Goal: Task Accomplishment & Management: Use online tool/utility

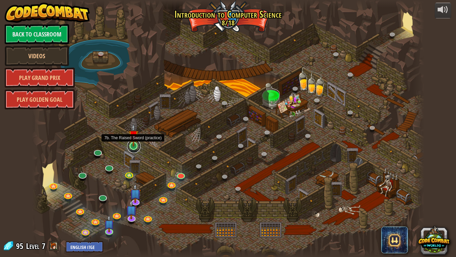
click at [136, 148] on link at bounding box center [133, 145] width 13 height 13
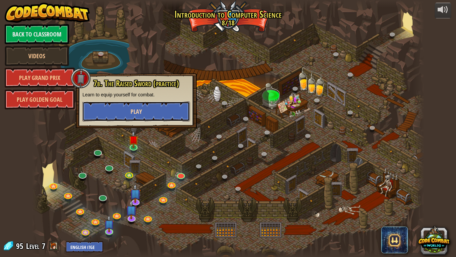
click at [132, 105] on button "Play" at bounding box center [137, 111] width 108 height 20
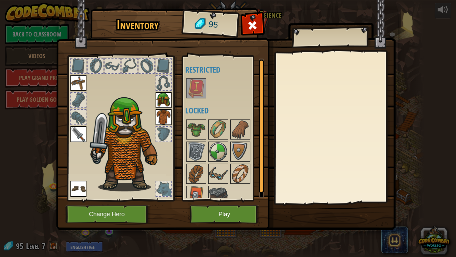
click at [81, 116] on div at bounding box center [78, 117] width 15 height 15
click at [219, 215] on button "Play" at bounding box center [225, 214] width 70 height 18
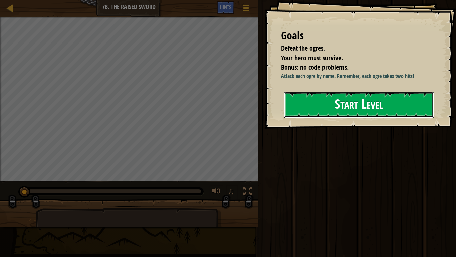
click at [322, 94] on button "Start Level" at bounding box center [359, 105] width 150 height 26
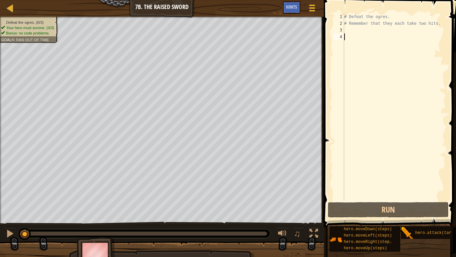
click at [353, 30] on div "# Defeat the ogres. # Remember that they each take two hits." at bounding box center [394, 113] width 103 height 200
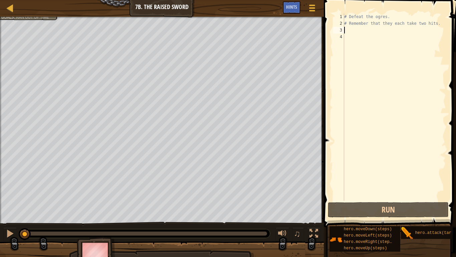
scroll to position [3, 0]
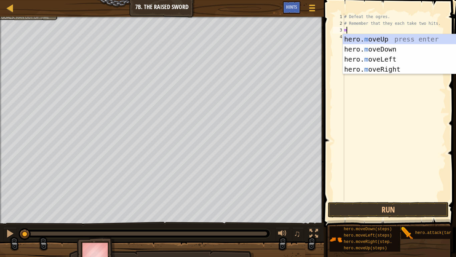
type textarea "mo"
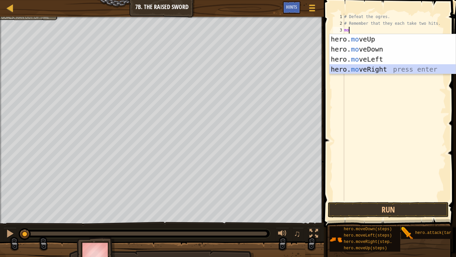
click at [359, 70] on div "hero. mo veUp press enter hero. mo veDown press enter hero. mo veLeft press ent…" at bounding box center [393, 64] width 126 height 60
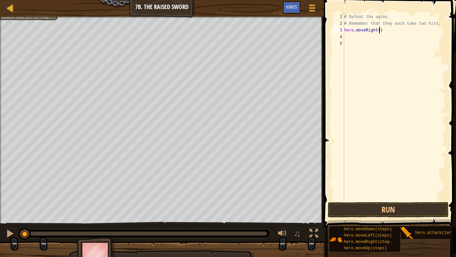
click at [379, 30] on div "# Defeat the ogres. # Remember that they each take two hits. hero . moveRight (…" at bounding box center [394, 113] width 103 height 200
type textarea "hero.moveRight(1)"
click at [358, 36] on div "# Defeat the ogres. # Remember that they each take two hits. hero . moveRight (…" at bounding box center [394, 113] width 103 height 200
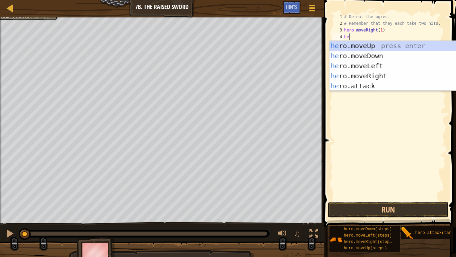
scroll to position [3, 1]
click at [365, 87] on div "her o.moveUp press enter her o.moveDown press enter her o.moveLeft press enter …" at bounding box center [393, 76] width 126 height 70
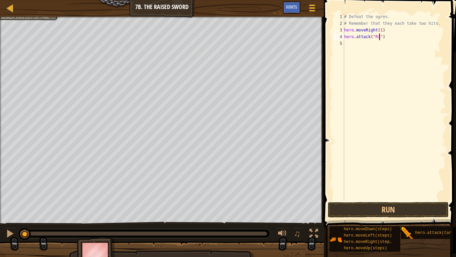
type textarea "hero.attack("Rig")"
click at [354, 47] on div "# Defeat the ogres. # Remember that they each take two hits. hero . moveRight (…" at bounding box center [394, 113] width 103 height 200
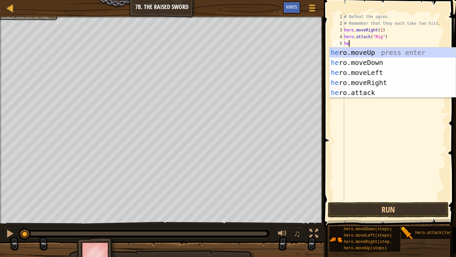
scroll to position [3, 1]
click at [367, 94] on div "hero .moveUp press enter hero .moveDown press enter hero .moveLeft press enter …" at bounding box center [393, 82] width 126 height 70
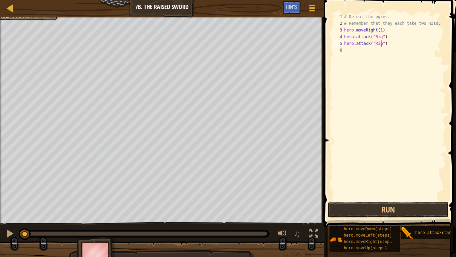
scroll to position [3, 5]
type textarea "hero.attack("Rig")"
click at [389, 206] on button "Run" at bounding box center [388, 209] width 121 height 15
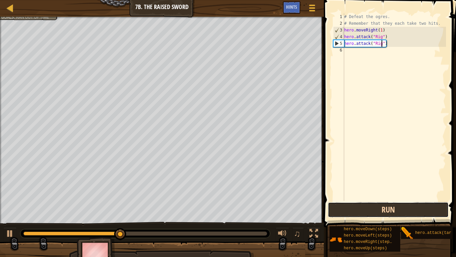
click at [389, 206] on button "Run" at bounding box center [388, 209] width 121 height 15
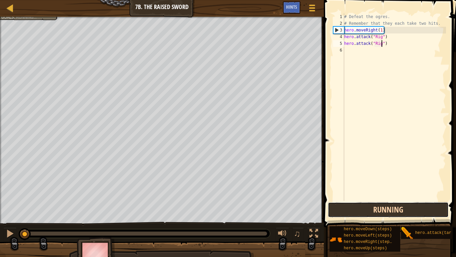
click at [389, 206] on button "Running" at bounding box center [388, 209] width 121 height 15
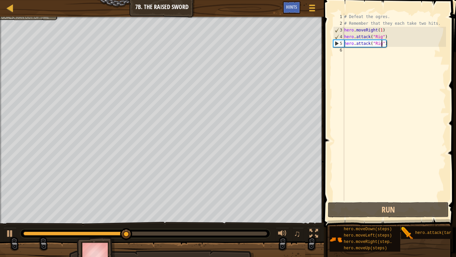
click at [355, 54] on div "# Defeat the ogres. # Remember that they each take two hits. hero . moveRight (…" at bounding box center [394, 113] width 103 height 200
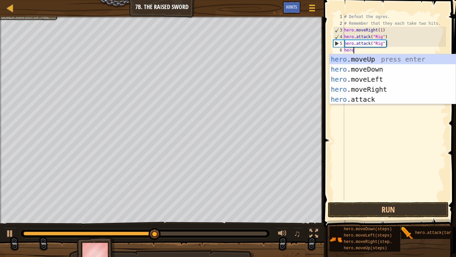
scroll to position [3, 1]
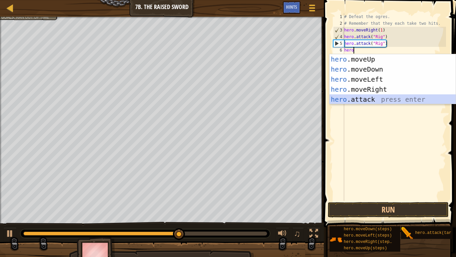
click at [363, 97] on div "hero .moveUp press enter hero .moveDown press enter hero .moveLeft press enter …" at bounding box center [393, 89] width 126 height 70
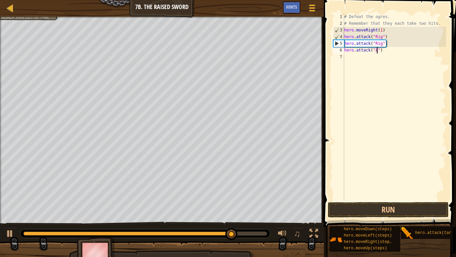
type textarea "hero.attack("Ack")"
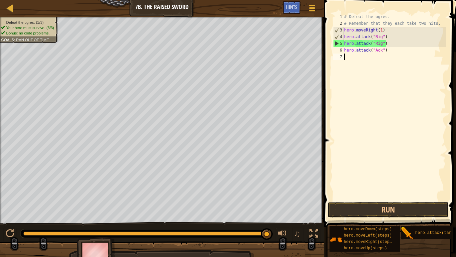
click at [350, 58] on div "# Defeat the ogres. # Remember that they each take two hits. hero . moveRight (…" at bounding box center [394, 113] width 103 height 200
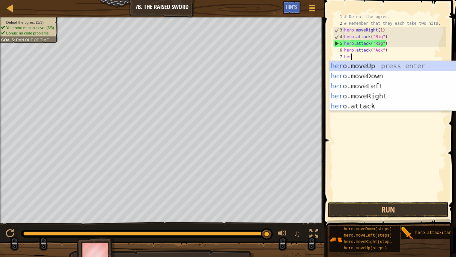
scroll to position [3, 1]
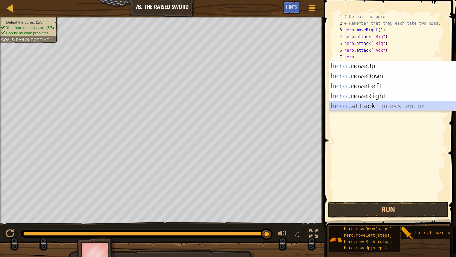
click at [349, 105] on div "hero .moveUp press enter hero .moveDown press enter hero .moveLeft press enter …" at bounding box center [393, 96] width 126 height 70
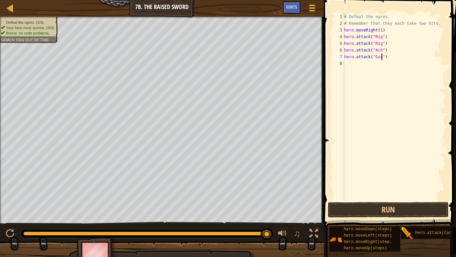
scroll to position [3, 6]
type textarea "hero.attack("Gurt")"
click at [376, 208] on button "Run" at bounding box center [388, 209] width 121 height 15
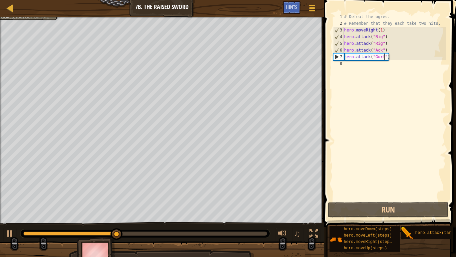
click at [362, 66] on div "# Defeat the ogres. # Remember that they each take two hits. hero . moveRight (…" at bounding box center [394, 113] width 103 height 200
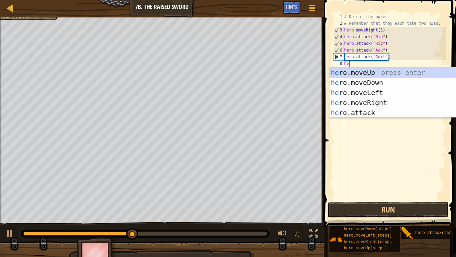
scroll to position [3, 1]
click at [346, 113] on div "hero .moveUp press enter hero .moveDown press enter hero .moveLeft press enter …" at bounding box center [393, 102] width 126 height 70
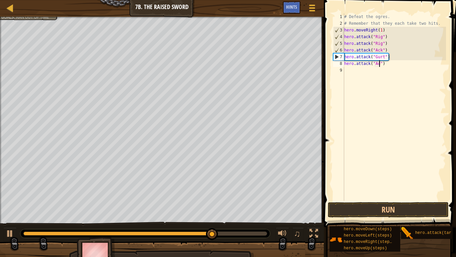
scroll to position [3, 5]
type textarea "hero.attack("Ack")"
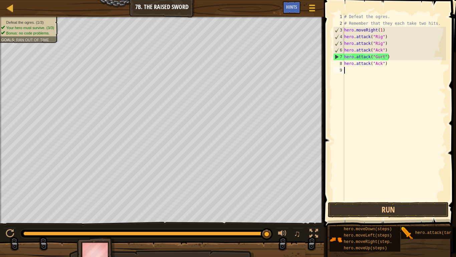
click at [352, 73] on div "# Defeat the ogres. # Remember that they each take two hits. hero . moveRight (…" at bounding box center [394, 113] width 103 height 200
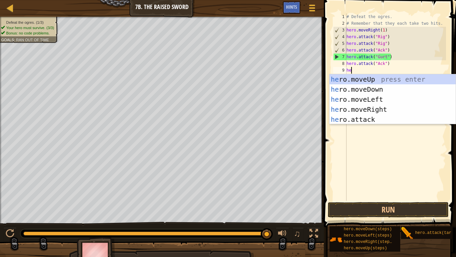
scroll to position [3, 0]
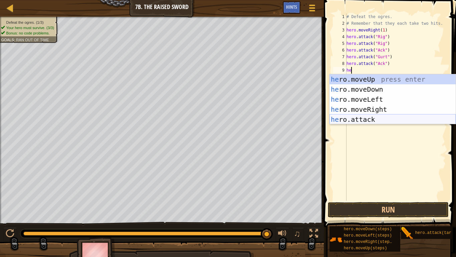
click at [366, 119] on div "he ro.moveUp press enter he ro.moveDown press enter he ro.moveLeft press enter …" at bounding box center [393, 109] width 126 height 70
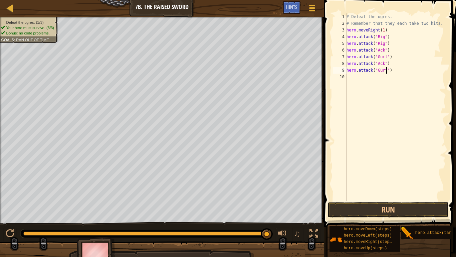
scroll to position [3, 6]
type textarea "hero.attack("Gurt")"
click at [361, 212] on button "Run" at bounding box center [388, 209] width 121 height 15
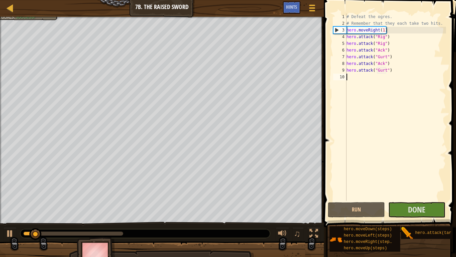
click at [366, 83] on div "# Defeat the ogres. # Remember that they each take two hits. hero . moveRight (…" at bounding box center [396, 113] width 101 height 200
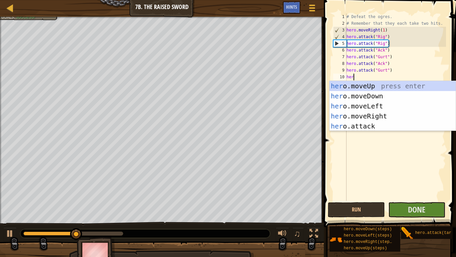
type textarea "hero"
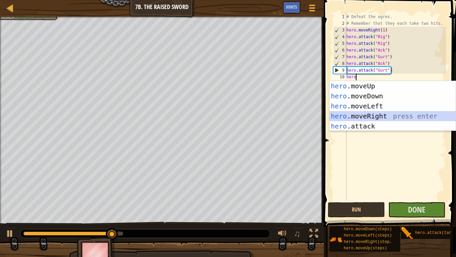
click at [373, 115] on div "hero .moveUp press enter hero .moveDown press enter hero .moveLeft press enter …" at bounding box center [393, 116] width 126 height 70
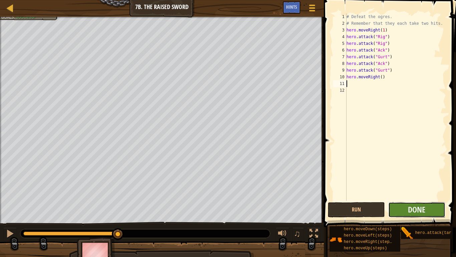
click at [405, 213] on button "Done" at bounding box center [417, 209] width 57 height 15
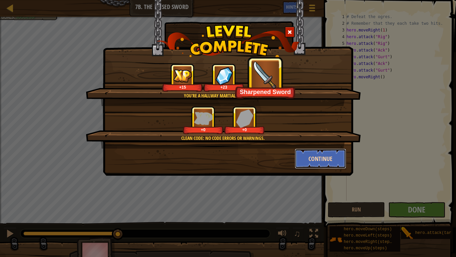
click at [318, 156] on button "Continue" at bounding box center [321, 158] width 52 height 20
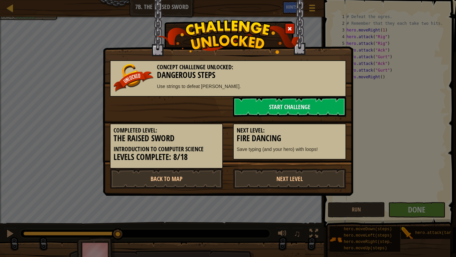
click at [312, 148] on p "Save typing (and your hero) with loops!" at bounding box center [290, 149] width 106 height 7
click at [265, 178] on link "Next Level" at bounding box center [289, 178] width 113 height 20
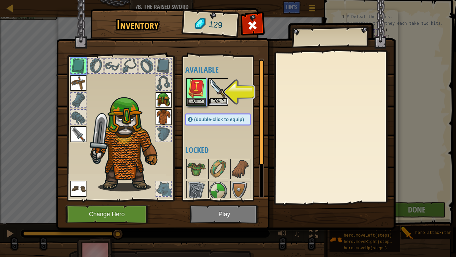
click at [217, 100] on button "Equip" at bounding box center [218, 101] width 19 height 7
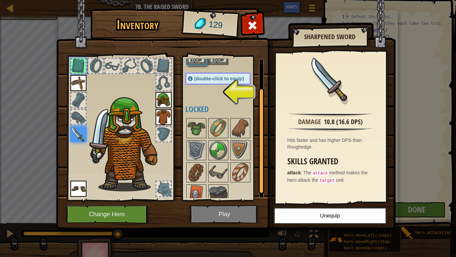
scroll to position [48, 0]
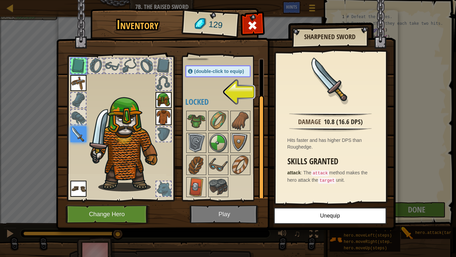
click at [79, 132] on img at bounding box center [79, 134] width 16 height 16
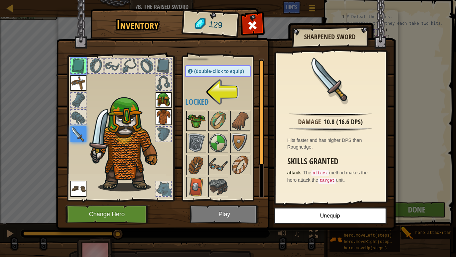
scroll to position [0, 0]
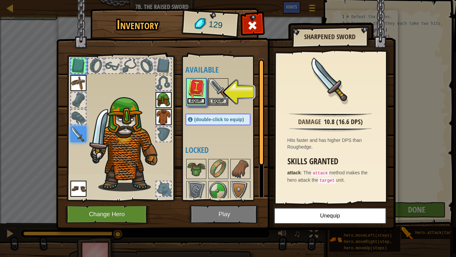
click at [194, 99] on button "Equip" at bounding box center [196, 101] width 19 height 7
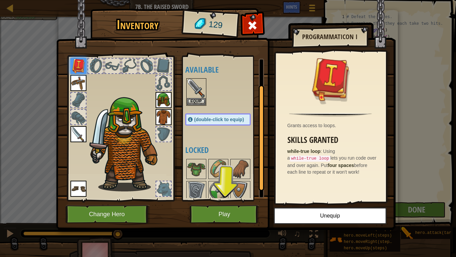
scroll to position [34, 0]
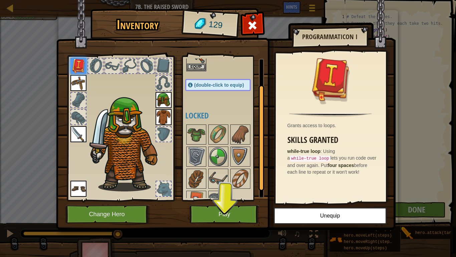
click at [76, 128] on img at bounding box center [79, 134] width 16 height 16
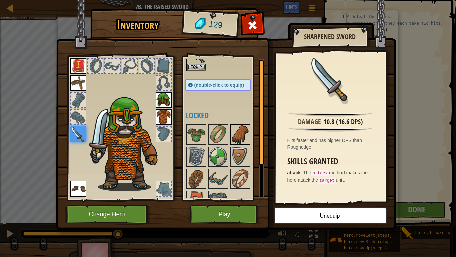
scroll to position [0, 0]
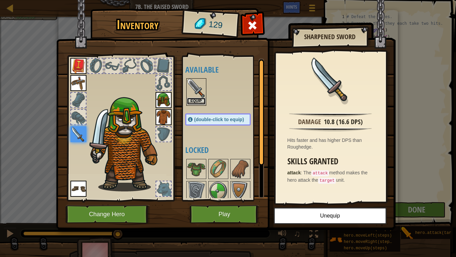
click at [199, 100] on button "Equip" at bounding box center [196, 101] width 19 height 7
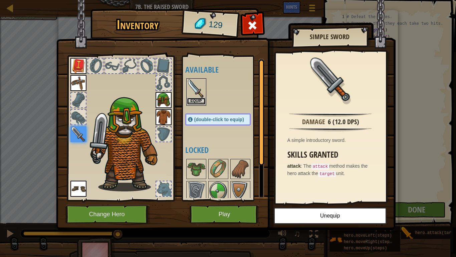
click at [201, 101] on button "Equip" at bounding box center [196, 101] width 19 height 7
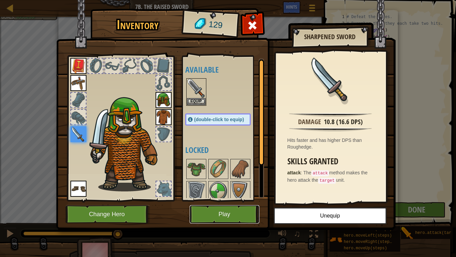
click at [249, 212] on button "Play" at bounding box center [225, 214] width 70 height 18
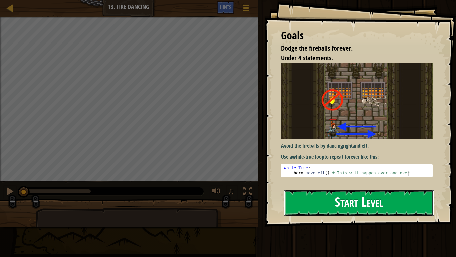
click at [390, 200] on button "Start Level" at bounding box center [359, 202] width 150 height 26
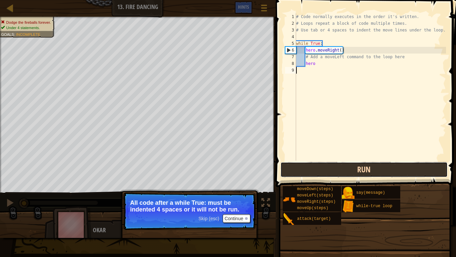
click at [366, 169] on button "Run" at bounding box center [364, 169] width 167 height 15
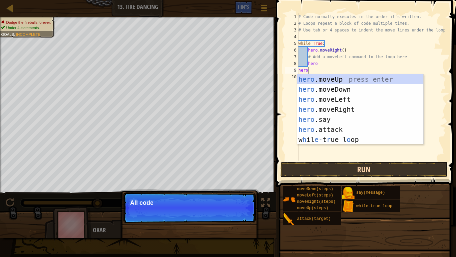
scroll to position [3, 1]
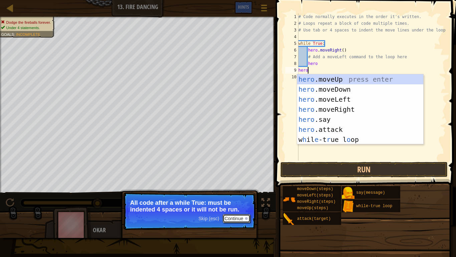
click at [225, 217] on button "Continue" at bounding box center [237, 218] width 28 height 9
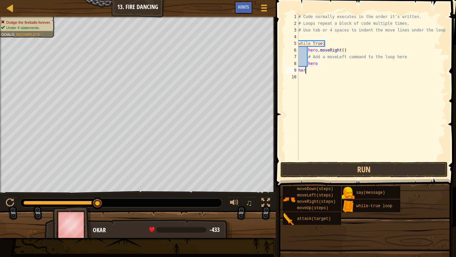
scroll to position [3, 0]
type textarea "h"
click at [329, 166] on button "Run" at bounding box center [364, 169] width 167 height 15
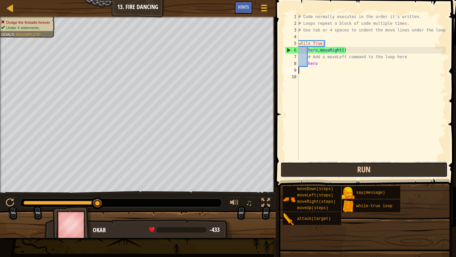
click at [318, 167] on button "Run" at bounding box center [364, 169] width 167 height 15
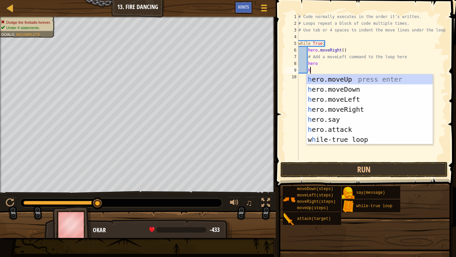
type textarea "he"
click at [332, 102] on div "he ro.moveUp press enter he ro.moveDown press enter he ro.moveLeft press enter …" at bounding box center [370, 119] width 126 height 90
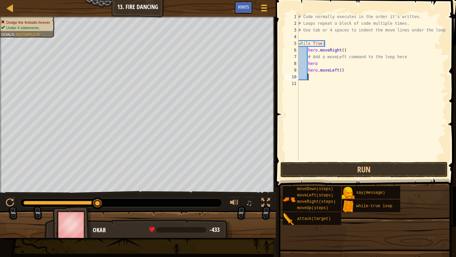
scroll to position [3, 1]
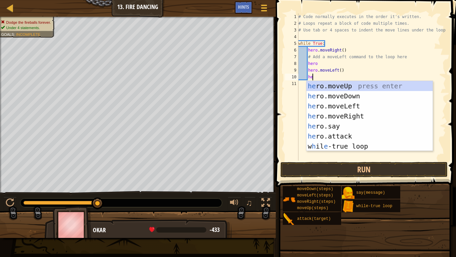
type textarea "hero"
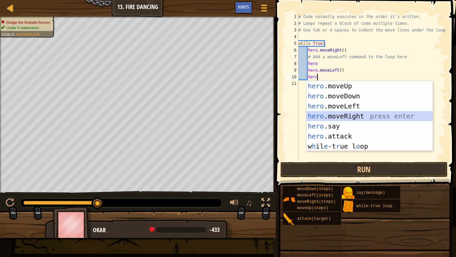
click at [331, 114] on div "hero .moveUp press enter hero .moveDown press enter hero .moveLeft press enter …" at bounding box center [370, 126] width 126 height 90
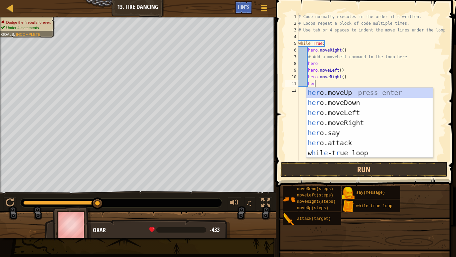
type textarea "hero"
click at [343, 110] on div "hero .moveUp press enter hero .moveDown press enter hero .moveLeft press enter …" at bounding box center [370, 133] width 126 height 90
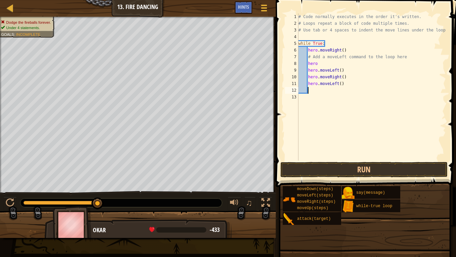
scroll to position [3, 1]
click at [342, 167] on button "Run" at bounding box center [364, 169] width 167 height 15
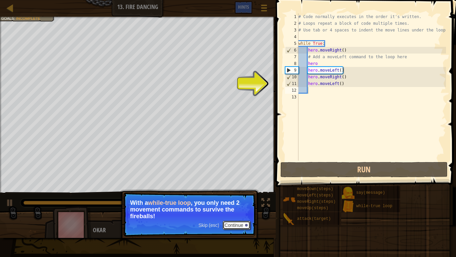
click at [231, 226] on button "Continue" at bounding box center [237, 225] width 28 height 9
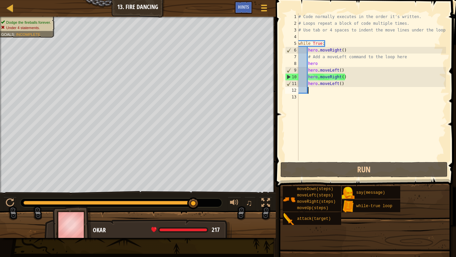
click at [344, 83] on div "# Code normally executes in the order it's written. # Loops repeat a block of c…" at bounding box center [371, 93] width 149 height 160
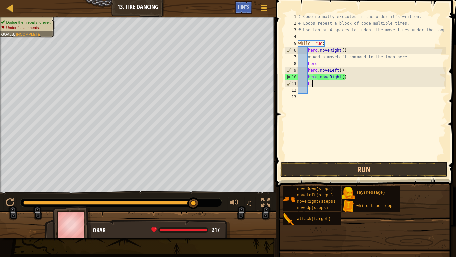
type textarea "h"
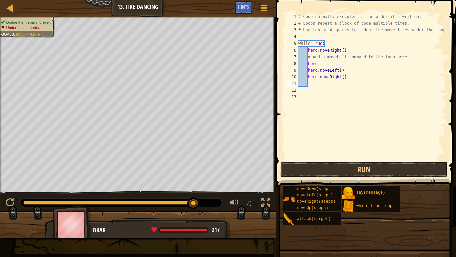
click at [343, 75] on div "# Code normally executes in the order it's written. # Loops repeat a block of c…" at bounding box center [371, 93] width 149 height 160
click at [348, 77] on div "# Code normally executes in the order it's written. # Loops repeat a block of c…" at bounding box center [371, 93] width 149 height 160
type textarea "h"
click at [316, 166] on button "Run" at bounding box center [364, 169] width 167 height 15
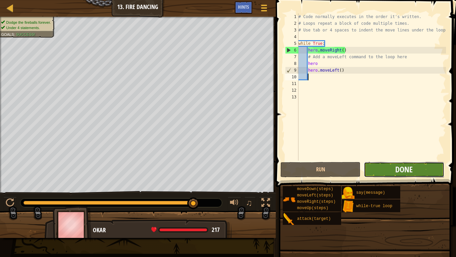
click at [411, 169] on span "Done" at bounding box center [404, 169] width 17 height 11
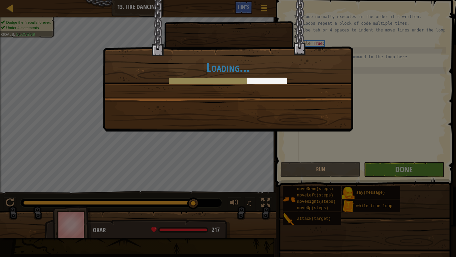
click at [128, 100] on div "Loading..." at bounding box center [228, 65] width 251 height 131
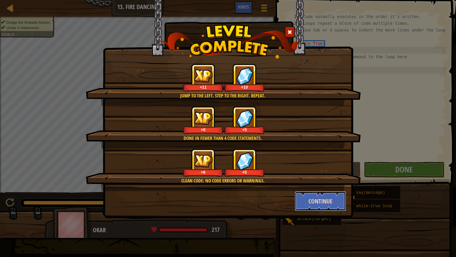
click at [316, 198] on button "Continue" at bounding box center [321, 201] width 52 height 20
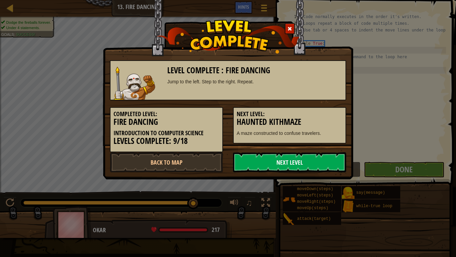
click at [280, 156] on link "Next Level" at bounding box center [289, 162] width 113 height 20
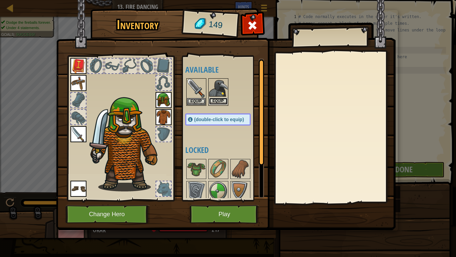
click at [223, 102] on button "Equip" at bounding box center [218, 101] width 19 height 7
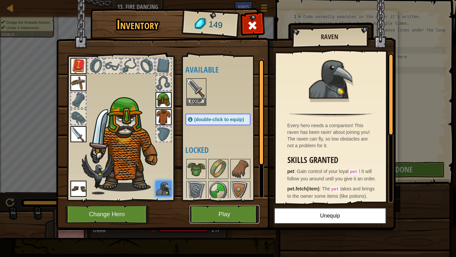
click at [239, 211] on button "Play" at bounding box center [225, 214] width 70 height 18
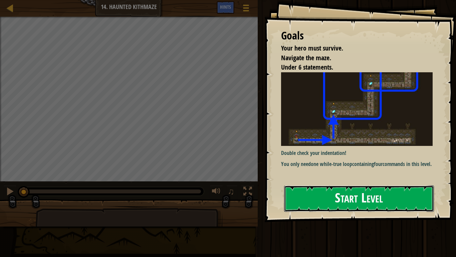
click at [341, 209] on button "Start Level" at bounding box center [359, 198] width 150 height 26
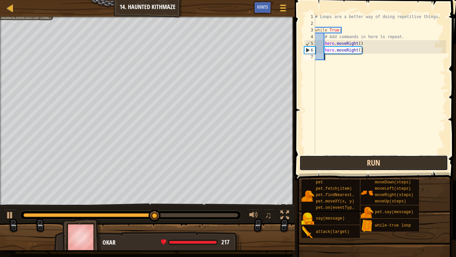
click at [321, 161] on button "Run" at bounding box center [374, 162] width 149 height 15
click at [349, 161] on button "Run" at bounding box center [374, 162] width 149 height 15
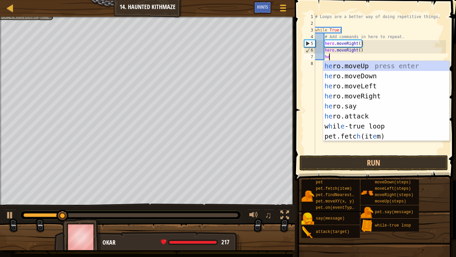
scroll to position [3, 2]
type textarea "h"
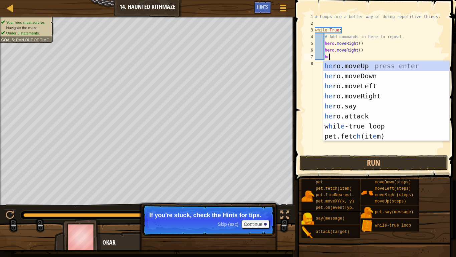
type textarea "her"
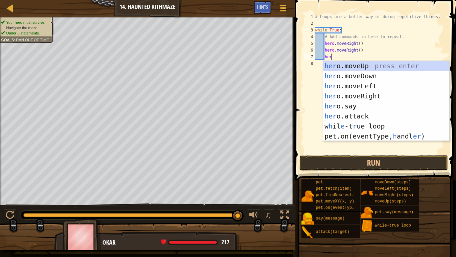
click at [319, 65] on div "# Loops are a better way of doing repetitive things. while True : # Add command…" at bounding box center [380, 90] width 132 height 154
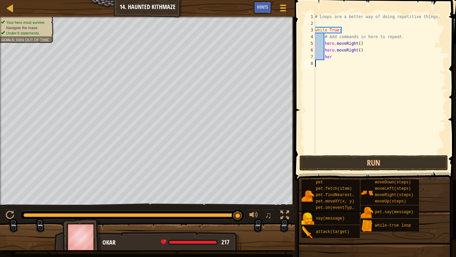
scroll to position [3, 0]
click at [331, 58] on div "# Loops are a better way of doing repetitive things. while True : # Add command…" at bounding box center [380, 90] width 132 height 154
type textarea "h"
click at [322, 64] on div "# Loops are a better way of doing repetitive things. while True : # Add command…" at bounding box center [380, 90] width 132 height 154
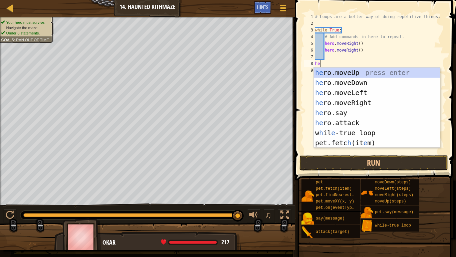
type textarea "her"
click at [330, 86] on div "her o.moveUp press enter her o.moveDown press enter her o.moveLeft press enter …" at bounding box center [377, 117] width 126 height 100
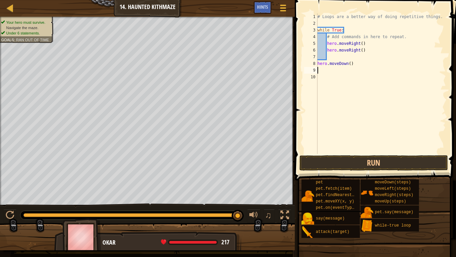
scroll to position [3, 0]
click at [355, 65] on div "# Loops are a better way of doing repetitive things. while True : # Add command…" at bounding box center [381, 90] width 130 height 154
type textarea "h"
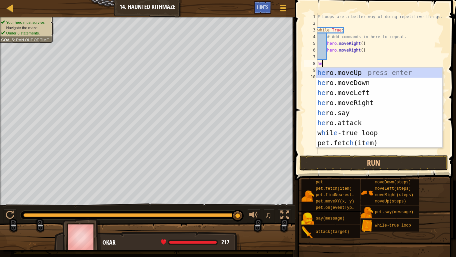
type textarea "her"
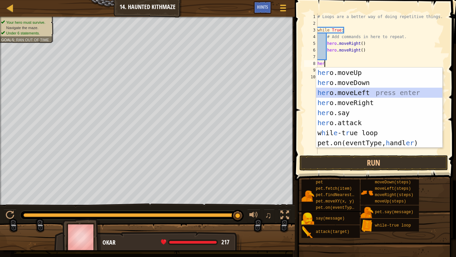
click at [337, 93] on div "her o.moveUp press enter her o.moveDown press enter her o.moveLeft press enter …" at bounding box center [379, 117] width 126 height 100
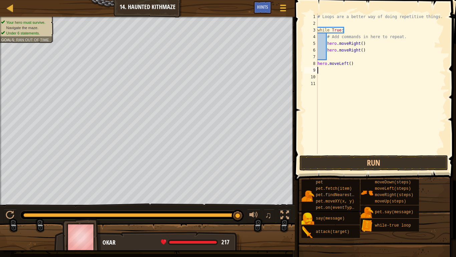
click at [351, 64] on div "# Loops are a better way of doing repetitive things. while True : # Add command…" at bounding box center [381, 90] width 130 height 154
type textarea "hero.moveLeft(4)"
click at [353, 158] on button "Run" at bounding box center [374, 162] width 149 height 15
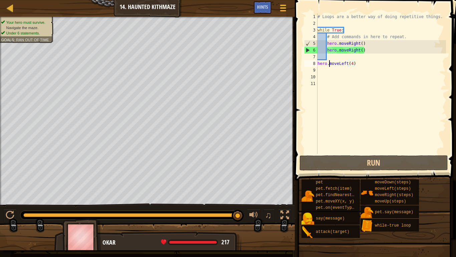
click at [329, 61] on div "# Loops are a better way of doing repetitive things. while True : # Add command…" at bounding box center [381, 90] width 130 height 154
click at [327, 59] on div "# Loops are a better way of doing repetitive things. while True : # Add command…" at bounding box center [381, 90] width 130 height 154
click at [362, 51] on div "# Loops are a better way of doing repetitive things. while True : # Add command…" at bounding box center [381, 90] width 130 height 154
click at [363, 50] on div "# Loops are a better way of doing repetitive things. while True : # Add command…" at bounding box center [381, 90] width 130 height 154
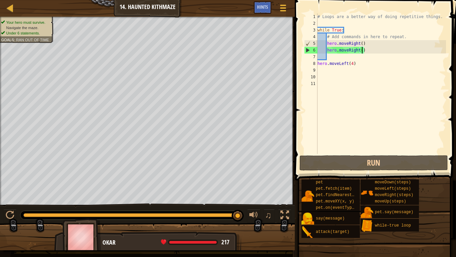
click at [365, 51] on div "# Loops are a better way of doing repetitive things. while True : # Add command…" at bounding box center [381, 90] width 130 height 154
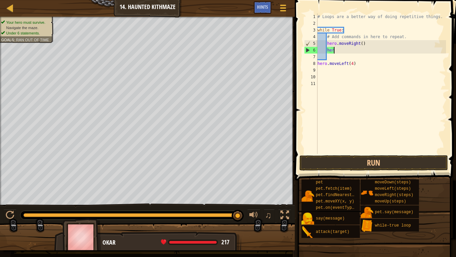
type textarea "h"
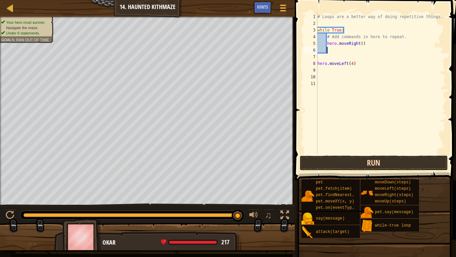
click at [313, 163] on button "Run" at bounding box center [374, 162] width 149 height 15
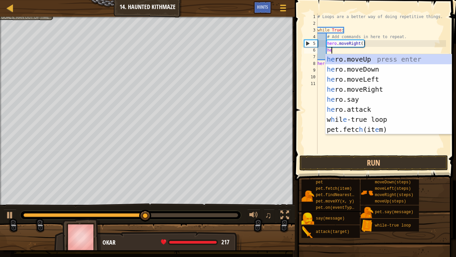
type textarea "hero"
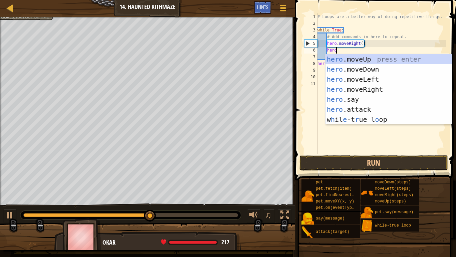
scroll to position [3, 2]
click at [338, 82] on div "hero .moveUp press enter hero .moveDown press enter hero .moveLeft press enter …" at bounding box center [389, 99] width 126 height 90
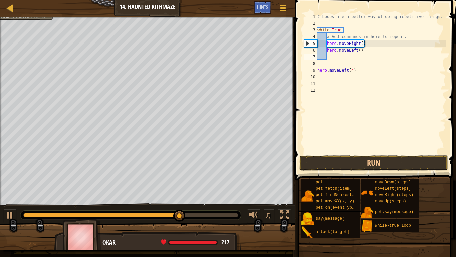
scroll to position [3, 1]
click at [333, 164] on button "Run" at bounding box center [374, 162] width 149 height 15
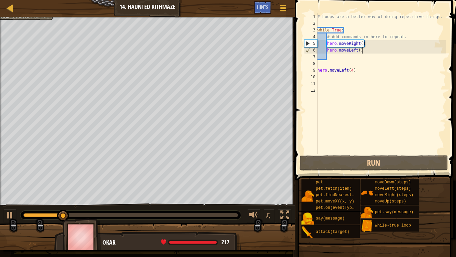
click at [363, 50] on div "# Loops are a better way of doing repetitive things. while True : # Add command…" at bounding box center [381, 90] width 130 height 154
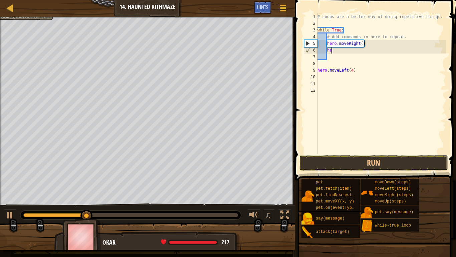
type textarea "h"
click at [362, 43] on div "# Loops are a better way of doing repetitive things. while True : # Add command…" at bounding box center [381, 90] width 130 height 154
type textarea "hero.moveRight(2)"
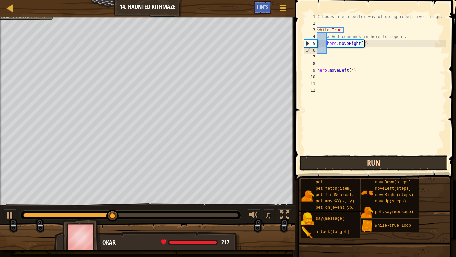
click at [329, 161] on button "Run" at bounding box center [374, 162] width 149 height 15
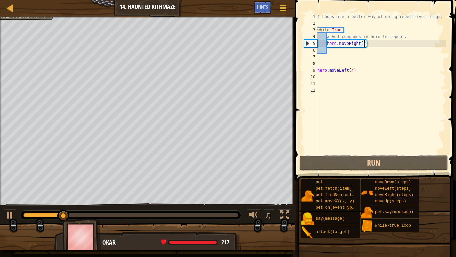
click at [331, 52] on div "# Loops are a better way of doing repetitive things. while True : # Add command…" at bounding box center [381, 90] width 130 height 154
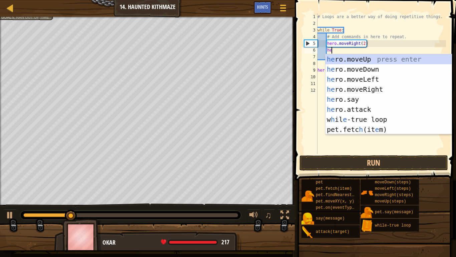
type textarea "hero"
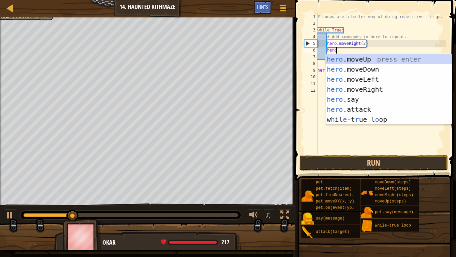
scroll to position [3, 2]
click at [339, 57] on div "hero .moveUp press enter hero .moveDown press enter hero .moveLeft press enter …" at bounding box center [389, 99] width 126 height 90
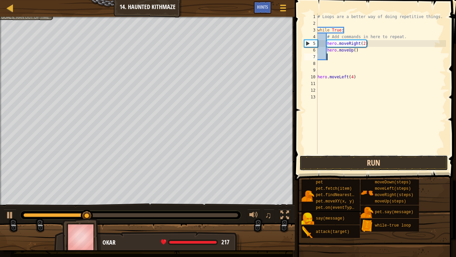
click at [324, 159] on button "Run" at bounding box center [374, 162] width 149 height 15
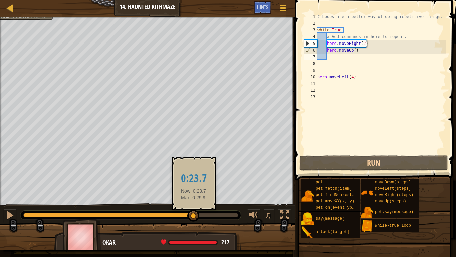
drag, startPoint x: 110, startPoint y: 217, endPoint x: 194, endPoint y: 212, distance: 84.7
click at [194, 212] on div at bounding box center [193, 216] width 12 height 12
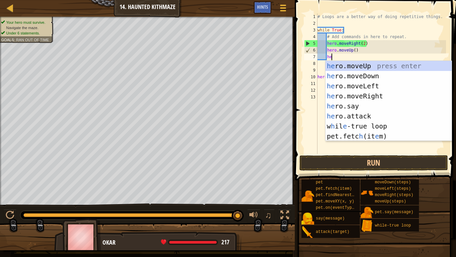
type textarea "heo"
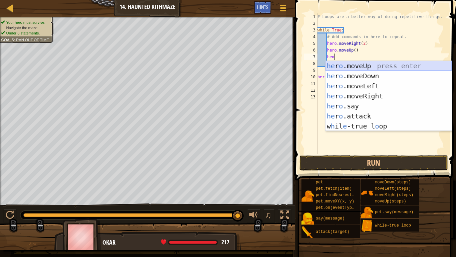
click at [339, 66] on div "he r o .moveUp press enter he r o .moveDown press enter he r o .moveLeft press …" at bounding box center [389, 106] width 126 height 90
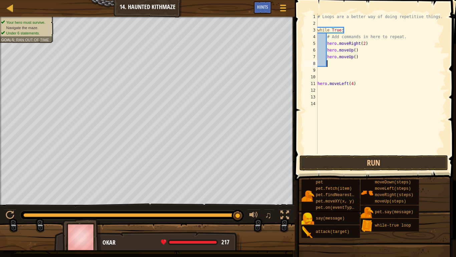
click at [319, 149] on div "# Loops are a better way of doing repetitive things. while True : # Add command…" at bounding box center [381, 90] width 130 height 154
click at [316, 157] on button "Run" at bounding box center [374, 162] width 149 height 15
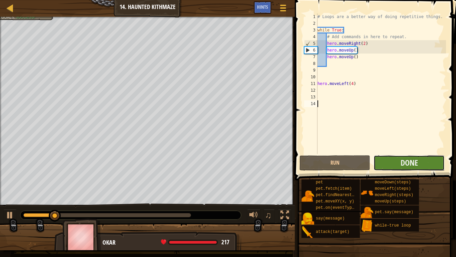
click at [429, 165] on button "Done" at bounding box center [409, 162] width 71 height 15
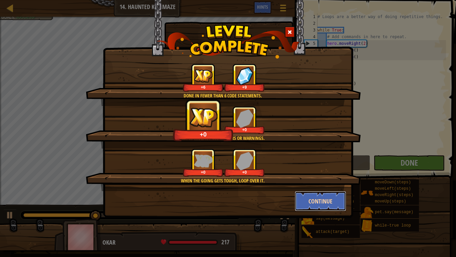
click at [321, 204] on button "Continue" at bounding box center [321, 201] width 52 height 20
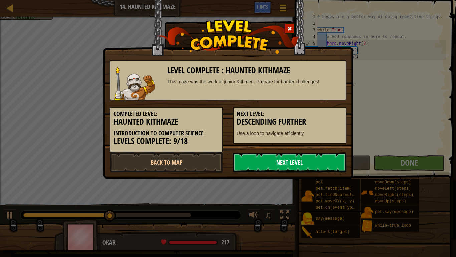
click at [255, 159] on link "Next Level" at bounding box center [289, 162] width 113 height 20
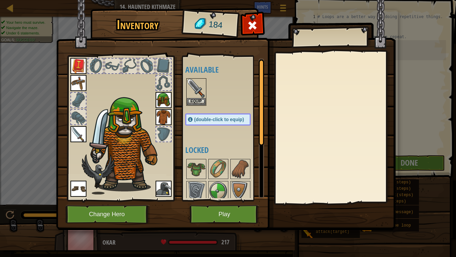
click at [160, 102] on img at bounding box center [164, 100] width 16 height 16
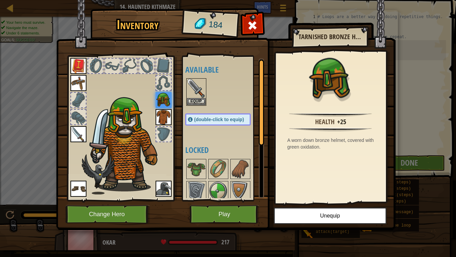
click at [166, 115] on img at bounding box center [164, 117] width 16 height 16
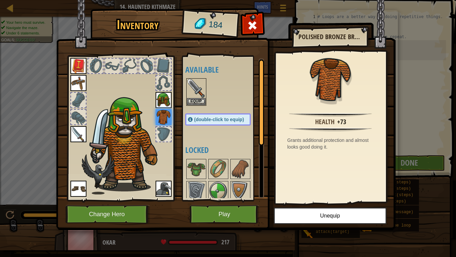
click at [76, 130] on img at bounding box center [79, 134] width 16 height 16
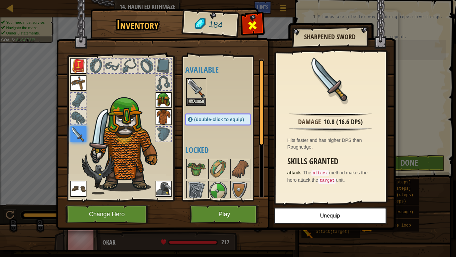
click at [247, 26] on div at bounding box center [252, 27] width 21 height 21
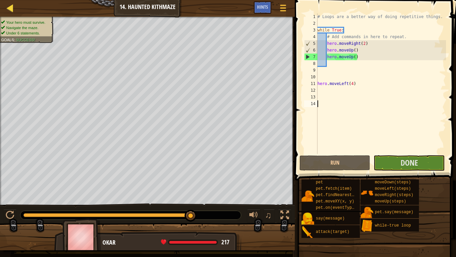
click at [15, 13] on div "Map" at bounding box center [14, 8] width 3 height 17
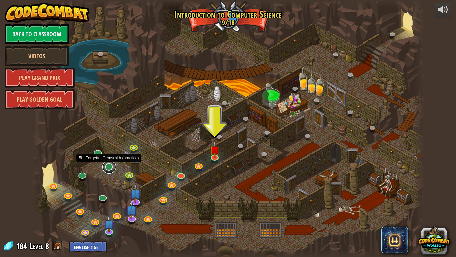
click at [105, 171] on div "25. Kithgard Gates (Locked) Escape the Kithgard dungeons, and don't let the gua…" at bounding box center [228, 128] width 393 height 257
click at [105, 171] on div at bounding box center [228, 128] width 393 height 257
click at [213, 154] on img at bounding box center [215, 145] width 10 height 23
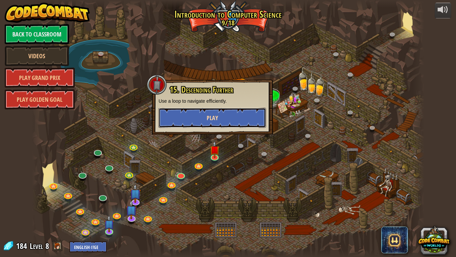
click at [195, 113] on button "Play" at bounding box center [213, 118] width 108 height 20
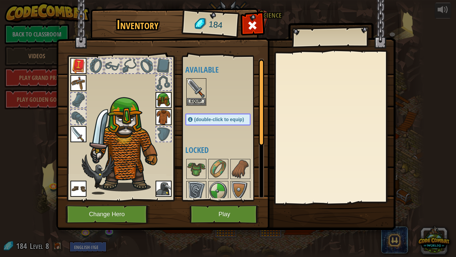
click at [200, 181] on img at bounding box center [196, 190] width 19 height 19
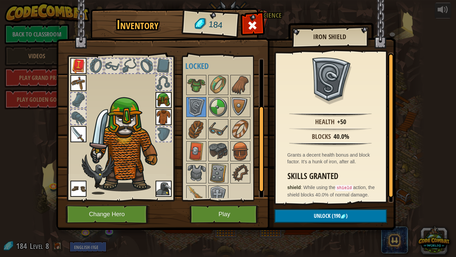
scroll to position [85, 0]
click at [194, 173] on img at bounding box center [196, 172] width 19 height 19
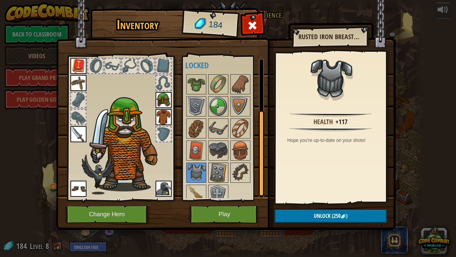
click at [216, 172] on img at bounding box center [218, 172] width 19 height 19
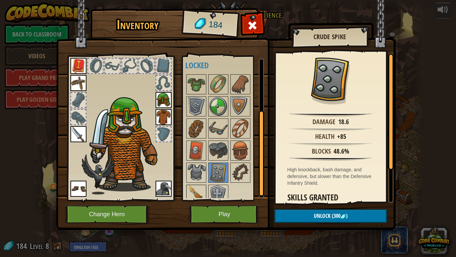
click at [187, 187] on img at bounding box center [196, 194] width 19 height 19
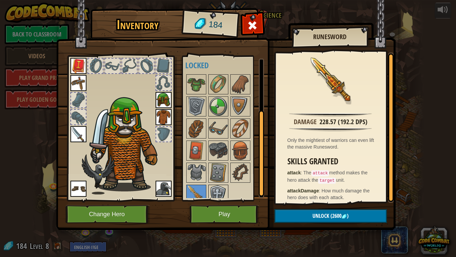
click at [216, 192] on img at bounding box center [218, 194] width 19 height 19
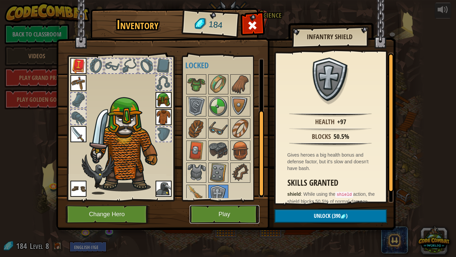
click at [236, 217] on button "Play" at bounding box center [225, 214] width 70 height 18
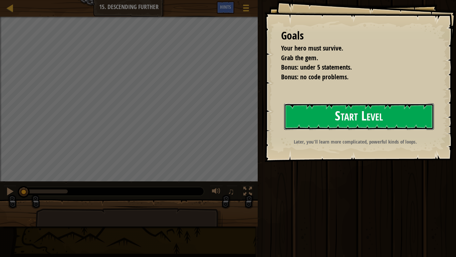
click at [291, 125] on button "Start Level" at bounding box center [359, 116] width 150 height 26
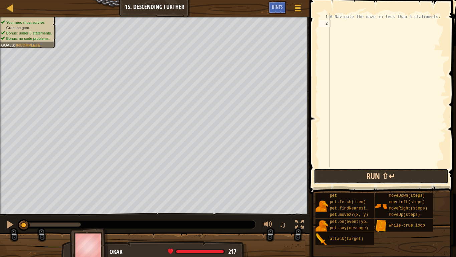
click at [321, 170] on button "Run ⇧↵" at bounding box center [381, 175] width 135 height 15
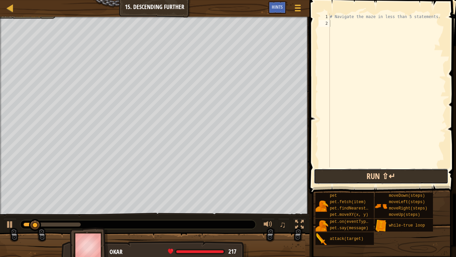
click at [321, 170] on button "Run ⇧↵" at bounding box center [381, 175] width 135 height 15
type textarea "h"
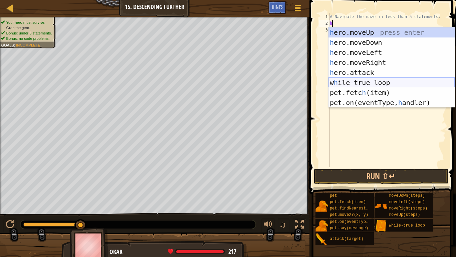
click at [338, 82] on div "h ero.moveUp press enter h ero.moveDown press enter h ero.moveLeft press enter …" at bounding box center [392, 77] width 126 height 100
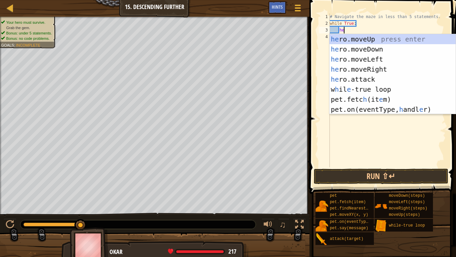
type textarea "hero"
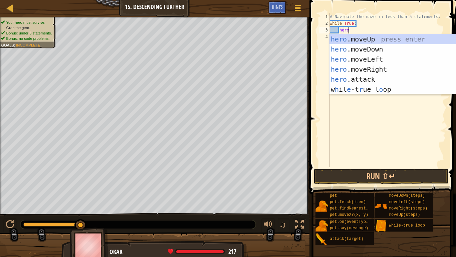
scroll to position [3, 2]
click at [366, 66] on div "hero .moveUp press enter hero .moveDown press enter hero .moveLeft press enter …" at bounding box center [393, 74] width 126 height 80
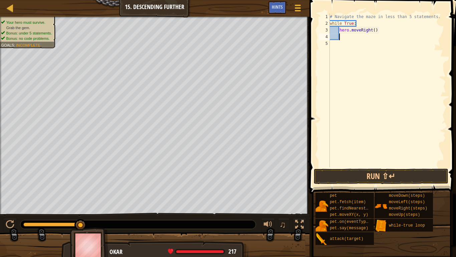
scroll to position [3, 1]
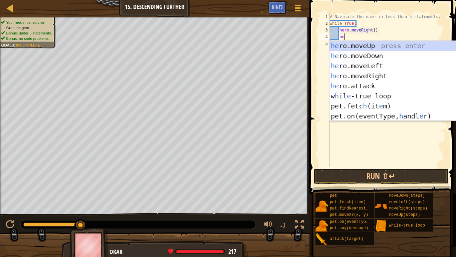
type textarea "hero"
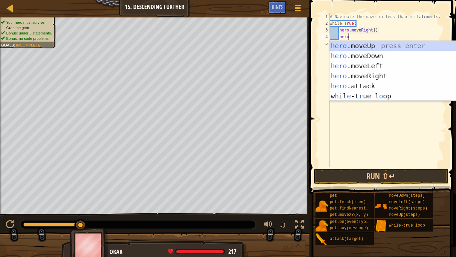
scroll to position [3, 2]
click at [348, 54] on div "hero .moveUp press enter hero .moveDown press enter hero .moveLeft press enter …" at bounding box center [393, 81] width 126 height 80
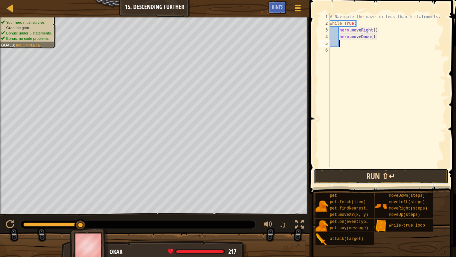
click at [337, 183] on button "Run ⇧↵" at bounding box center [381, 175] width 135 height 15
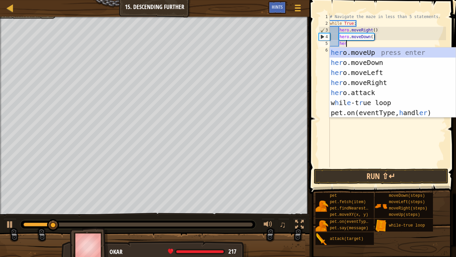
type textarea "hero"
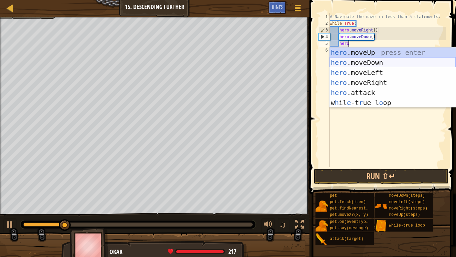
click at [359, 63] on div "hero .moveUp press enter hero .moveDown press enter hero .moveLeft press enter …" at bounding box center [393, 87] width 126 height 80
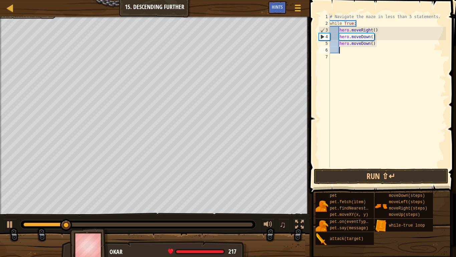
scroll to position [3, 1]
click at [318, 172] on button "Run ⇧↵" at bounding box center [381, 175] width 135 height 15
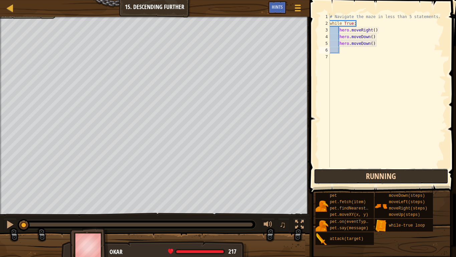
click at [322, 175] on button "Running" at bounding box center [381, 175] width 135 height 15
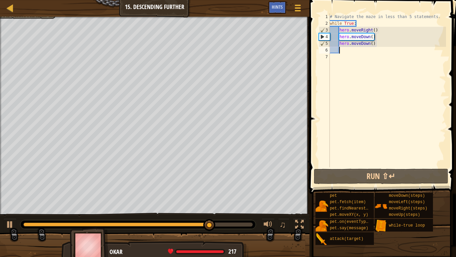
click at [379, 43] on div "# Navigate the maze in less than 5 statements. while True : hero . moveRight ( …" at bounding box center [388, 96] width 118 height 167
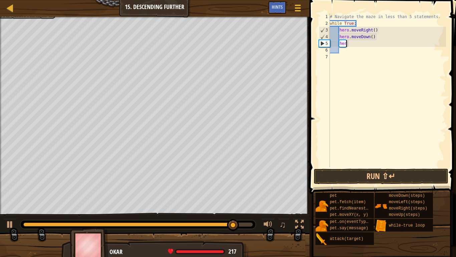
type textarea "h"
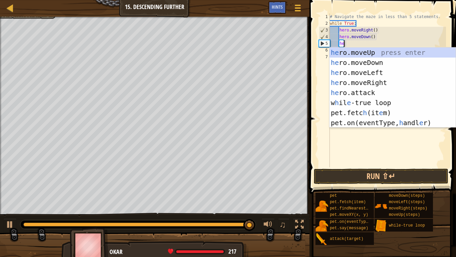
type textarea "hero"
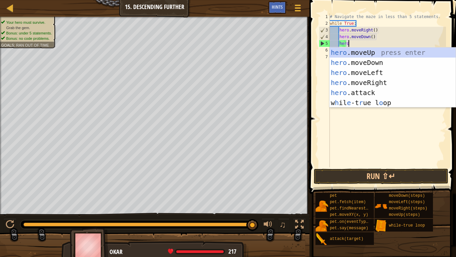
scroll to position [3, 2]
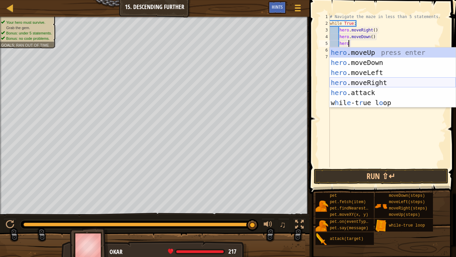
click at [385, 79] on div "hero .moveUp press enter hero .moveDown press enter hero .moveLeft press enter …" at bounding box center [393, 87] width 126 height 80
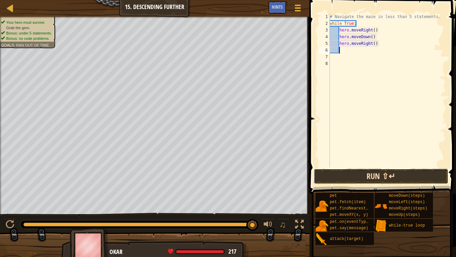
click at [337, 178] on button "Run ⇧↵" at bounding box center [381, 175] width 135 height 15
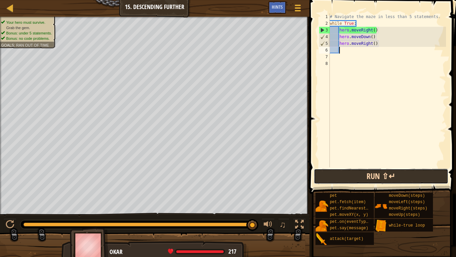
click at [337, 178] on button "Run ⇧↵" at bounding box center [381, 175] width 135 height 15
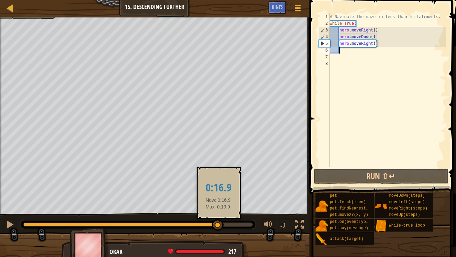
drag, startPoint x: 56, startPoint y: 224, endPoint x: 219, endPoint y: 221, distance: 162.8
click at [218, 222] on div at bounding box center [120, 224] width 195 height 4
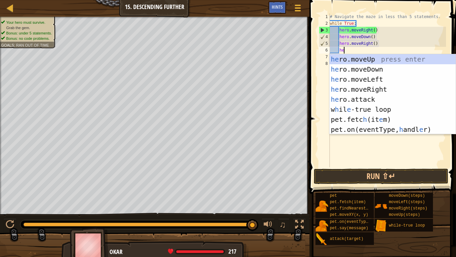
type textarea "hero"
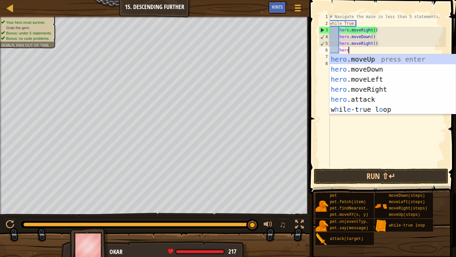
scroll to position [3, 2]
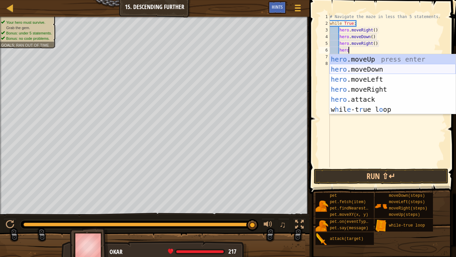
click at [354, 70] on div "hero .moveUp press enter hero .moveDown press enter hero .moveLeft press enter …" at bounding box center [393, 94] width 126 height 80
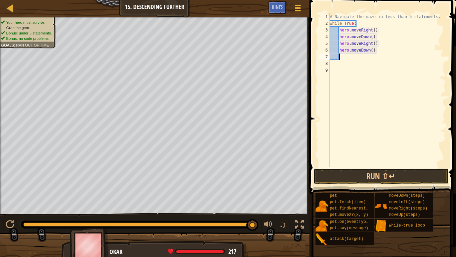
scroll to position [3, 1]
click at [359, 173] on button "Run ⇧↵" at bounding box center [381, 175] width 135 height 15
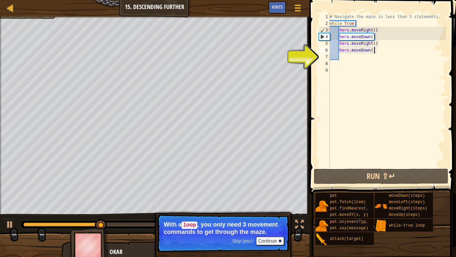
click at [376, 50] on div "# Navigate the maze in less than 5 statements. while True : hero . moveRight ( …" at bounding box center [388, 96] width 118 height 167
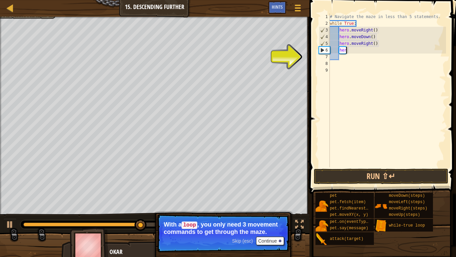
type textarea "h"
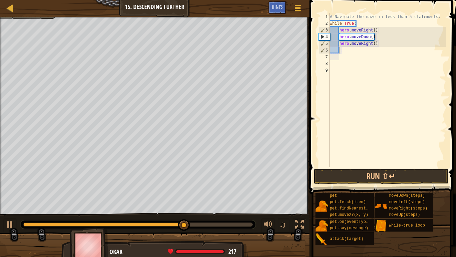
click at [264, 239] on div at bounding box center [155, 248] width 310 height 33
click at [327, 181] on button "Run ⇧↵" at bounding box center [381, 175] width 135 height 15
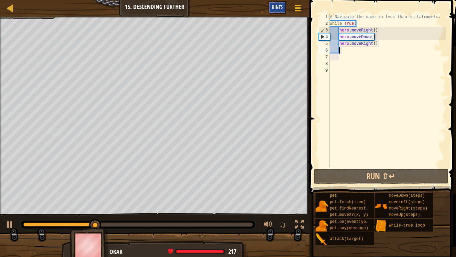
click at [277, 8] on span "Hints" at bounding box center [277, 7] width 11 height 6
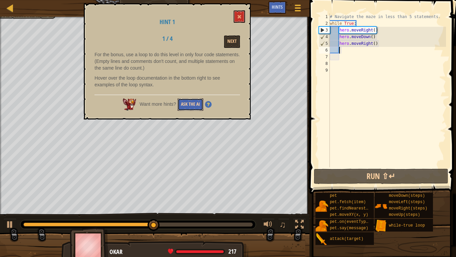
click at [186, 100] on button "Ask the AI" at bounding box center [191, 104] width 26 height 12
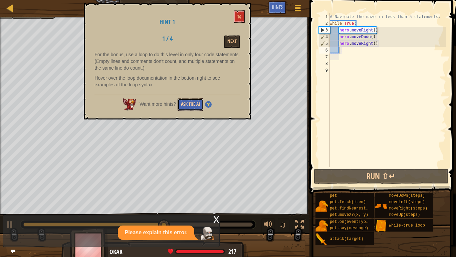
click at [186, 100] on button "Ask the AI" at bounding box center [191, 104] width 26 height 12
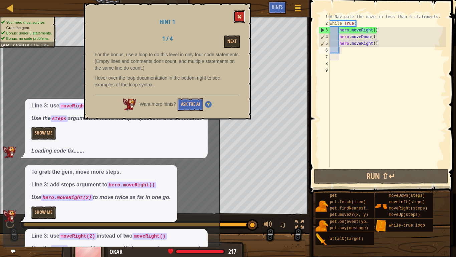
click at [244, 14] on button at bounding box center [239, 16] width 11 height 12
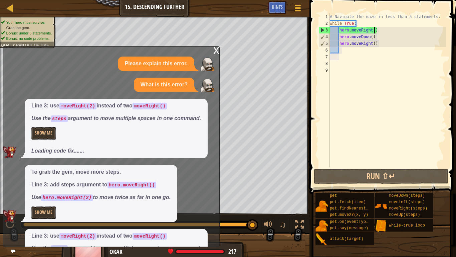
click at [375, 31] on div "# Navigate the maze in less than 5 statements. while True : hero . moveRight ( …" at bounding box center [388, 96] width 118 height 167
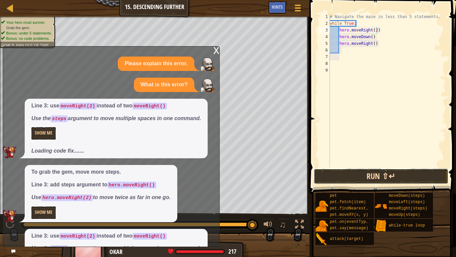
click at [385, 174] on button "Run ⇧↵" at bounding box center [381, 175] width 135 height 15
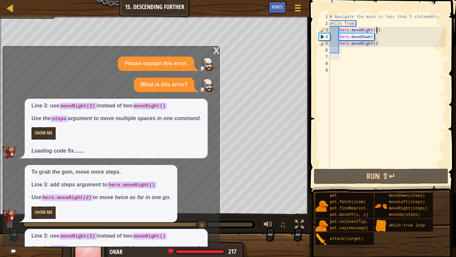
scroll to position [34, 0]
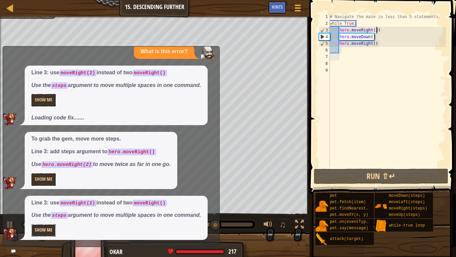
click at [40, 231] on button "Show Me" at bounding box center [43, 230] width 24 height 12
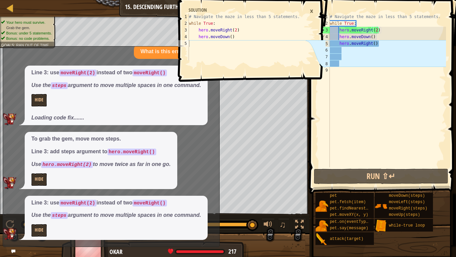
click at [379, 42] on div "# Navigate the maze in less than 5 statements. while True : hero . moveRight ( …" at bounding box center [388, 96] width 118 height 167
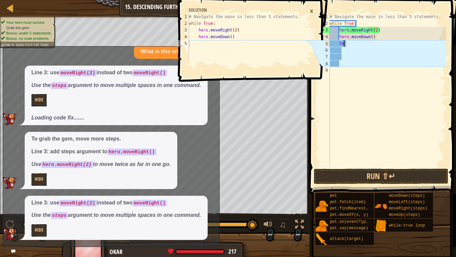
type textarea "h"
click at [365, 167] on div "# Navigate the maze in less than 5 statements. while True : hero . moveRight ( …" at bounding box center [388, 96] width 118 height 167
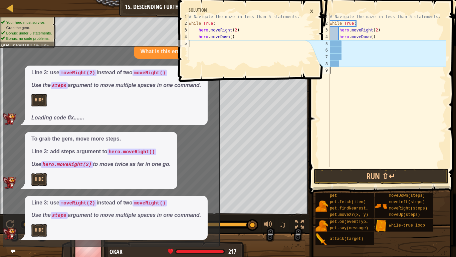
scroll to position [3, 0]
click at [367, 176] on button "Run ⇧↵" at bounding box center [381, 175] width 135 height 15
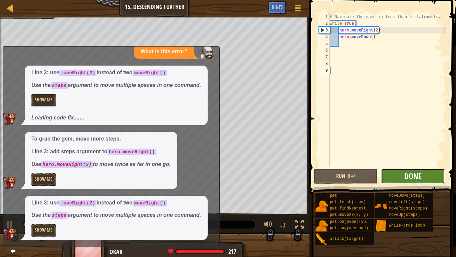
click at [411, 176] on span "Done" at bounding box center [413, 175] width 17 height 11
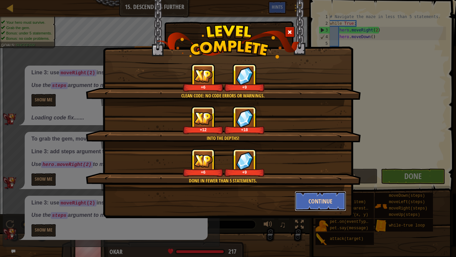
click at [321, 199] on button "Continue" at bounding box center [321, 201] width 52 height 20
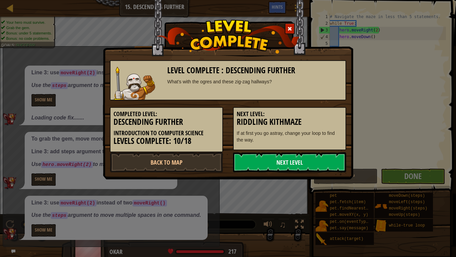
click at [265, 164] on link "Next Level" at bounding box center [289, 162] width 113 height 20
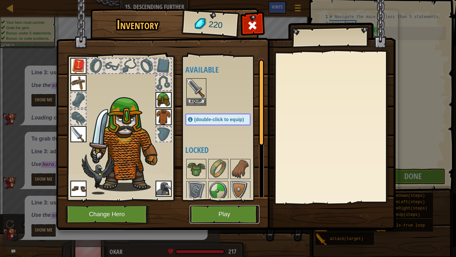
click at [197, 214] on button "Play" at bounding box center [225, 214] width 70 height 18
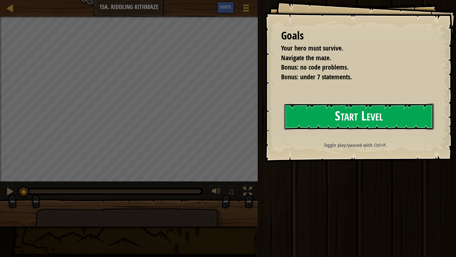
click at [296, 124] on button "Start Level" at bounding box center [359, 116] width 150 height 26
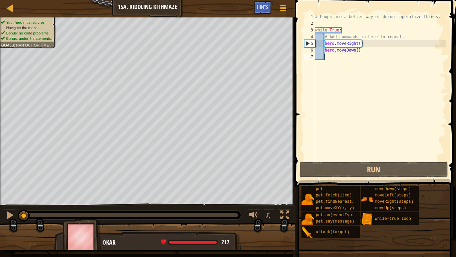
click at [296, 124] on span at bounding box center [376, 84] width 167 height 207
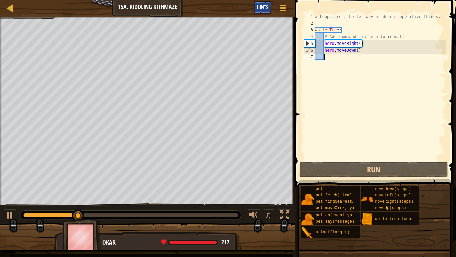
click at [264, 8] on span "Hints" at bounding box center [262, 7] width 11 height 6
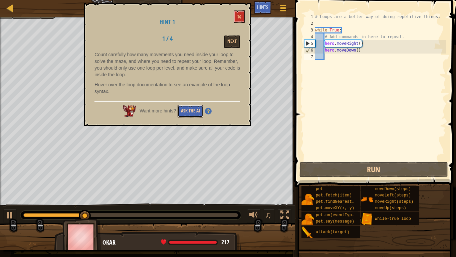
click at [189, 112] on button "Ask the AI" at bounding box center [191, 111] width 26 height 12
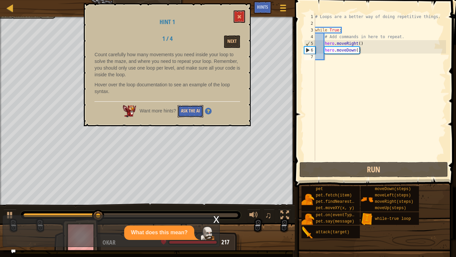
click at [189, 112] on button "Ask the AI" at bounding box center [191, 111] width 26 height 12
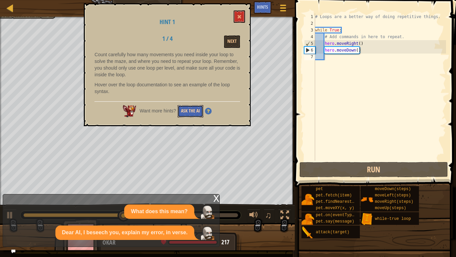
click at [195, 110] on button "Ask the AI" at bounding box center [191, 111] width 26 height 12
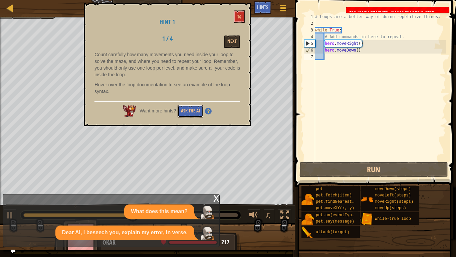
click at [195, 110] on button "Ask the AI" at bounding box center [191, 111] width 26 height 12
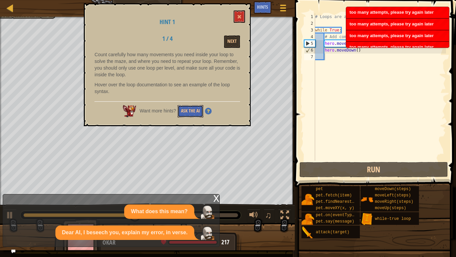
click at [195, 110] on button "Ask the AI" at bounding box center [191, 111] width 26 height 12
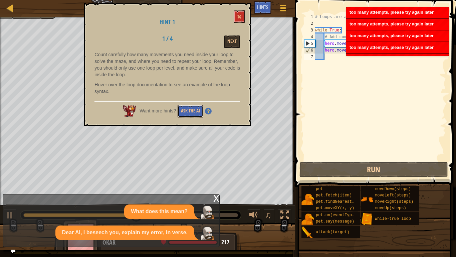
click at [195, 110] on button "Ask the AI" at bounding box center [191, 111] width 26 height 12
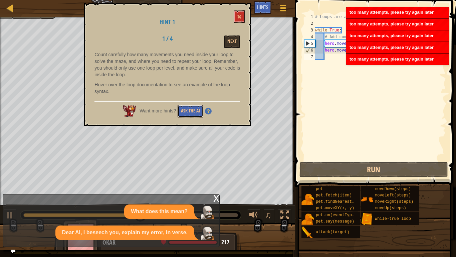
click at [195, 110] on button "Ask the AI" at bounding box center [191, 111] width 26 height 12
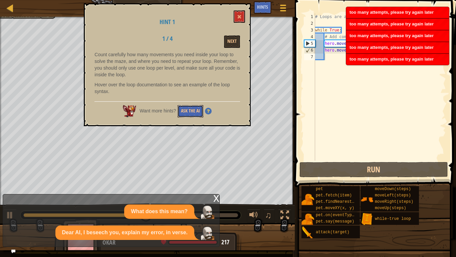
click at [195, 110] on button "Ask the AI" at bounding box center [191, 111] width 26 height 12
click at [238, 15] on span at bounding box center [239, 16] width 5 height 5
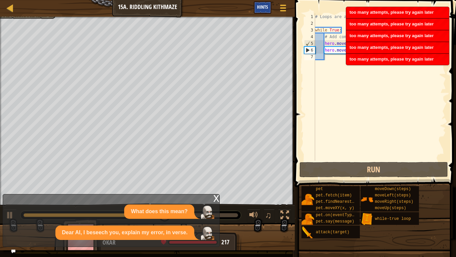
click at [254, 9] on div "Hints" at bounding box center [263, 7] width 18 height 12
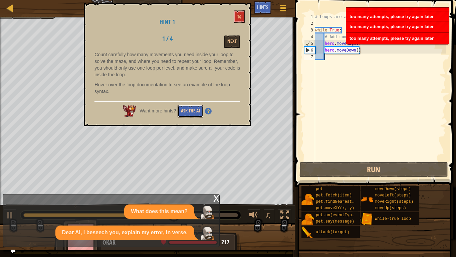
click at [196, 111] on button "Ask the AI" at bounding box center [191, 111] width 26 height 12
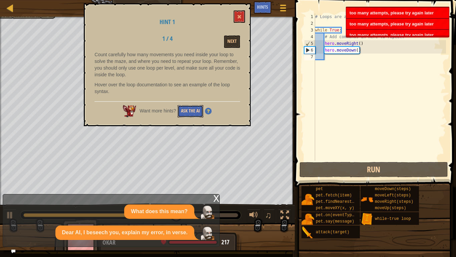
click at [196, 111] on button "Ask the AI" at bounding box center [191, 111] width 26 height 12
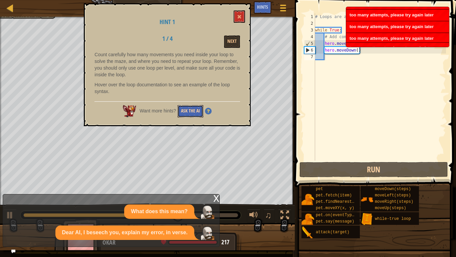
click at [196, 111] on button "Ask the AI" at bounding box center [191, 111] width 26 height 12
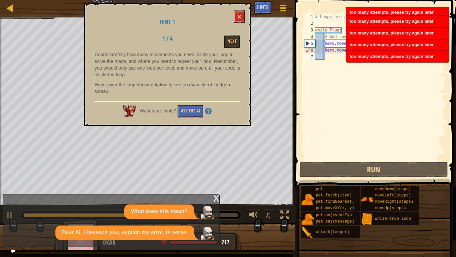
click at [215, 201] on div "x" at bounding box center [217, 197] width 6 height 7
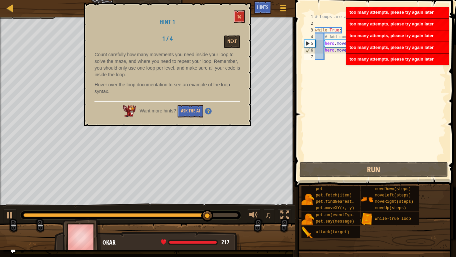
click at [223, 43] on div "Next" at bounding box center [219, 41] width 52 height 12
click at [232, 42] on button "Next" at bounding box center [232, 41] width 16 height 12
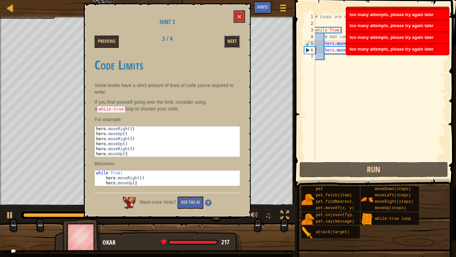
click at [232, 42] on button "Next" at bounding box center [232, 41] width 16 height 12
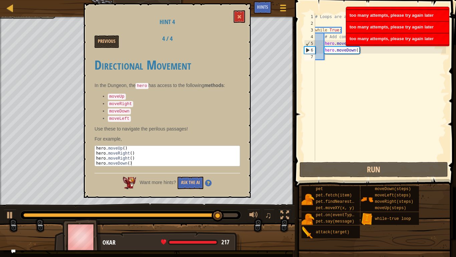
click at [232, 42] on div "Previous 4 / 4" at bounding box center [168, 41] width 156 height 12
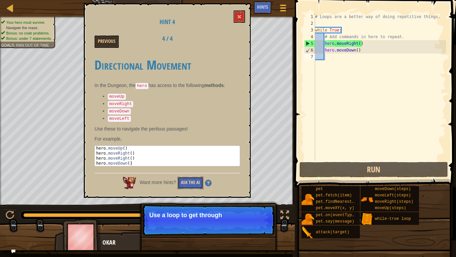
click at [187, 185] on button "Ask the AI" at bounding box center [191, 182] width 26 height 12
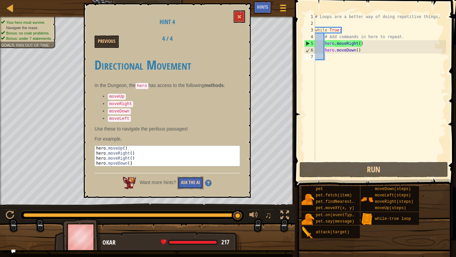
click at [194, 183] on button "Ask the AI" at bounding box center [191, 182] width 26 height 12
click at [239, 14] on span at bounding box center [239, 16] width 5 height 5
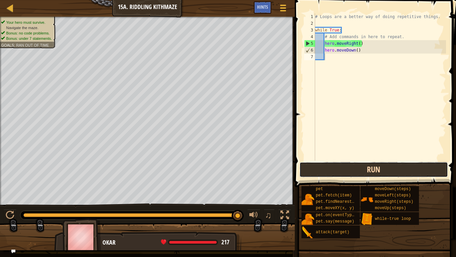
click at [359, 164] on button "Run" at bounding box center [374, 169] width 149 height 15
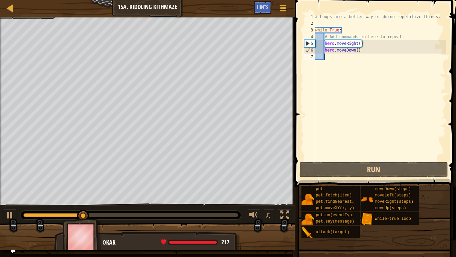
click at [362, 52] on div "# Loops are a better way of doing repetitive things. while True : # Add command…" at bounding box center [380, 93] width 132 height 160
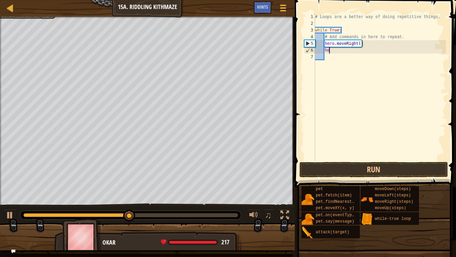
type textarea "h"
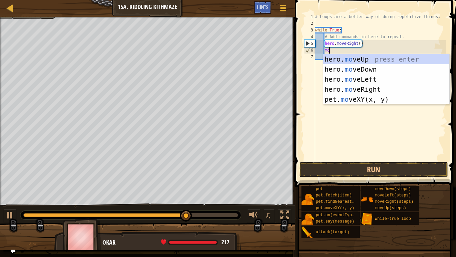
type textarea "mov"
click at [376, 71] on div "hero. mov eUp press enter hero. mov eDown press enter hero. mov eLeft press ent…" at bounding box center [386, 89] width 126 height 70
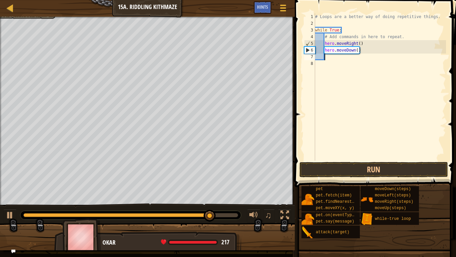
scroll to position [3, 1]
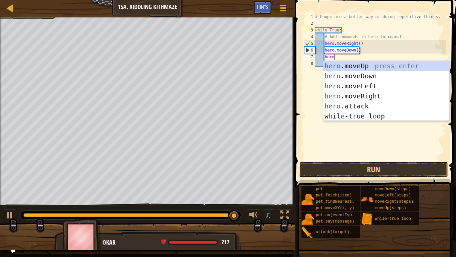
type textarea "hero"
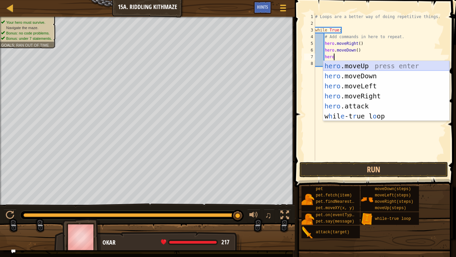
click at [335, 62] on div "hero .moveUp press enter hero .moveDown press enter hero .moveLeft press enter …" at bounding box center [386, 101] width 126 height 80
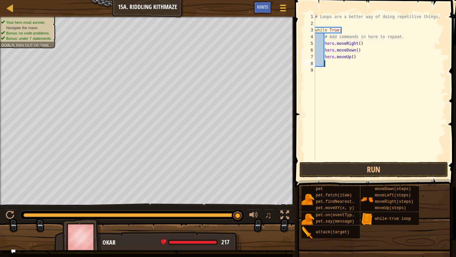
scroll to position [3, 1]
click at [313, 166] on button "Run" at bounding box center [374, 169] width 149 height 15
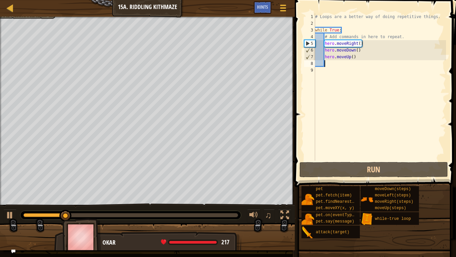
click at [361, 43] on div "# Loops are a better way of doing repetitive things. while True : # Add command…" at bounding box center [380, 93] width 132 height 160
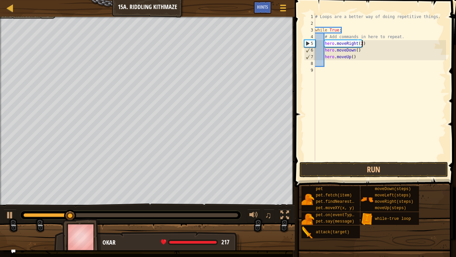
scroll to position [3, 7]
click at [308, 177] on button "Run" at bounding box center [374, 169] width 149 height 15
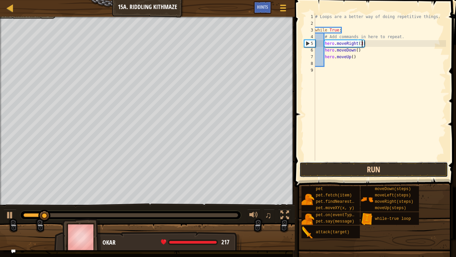
click at [334, 163] on button "Run" at bounding box center [374, 169] width 149 height 15
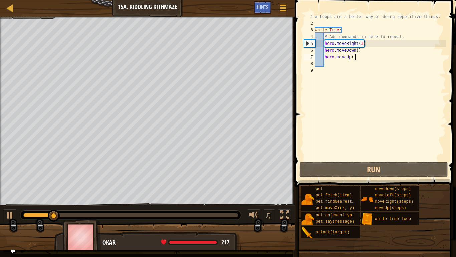
click at [356, 59] on div "# Loops are a better way of doing repetitive things. while True : # Add command…" at bounding box center [380, 93] width 132 height 160
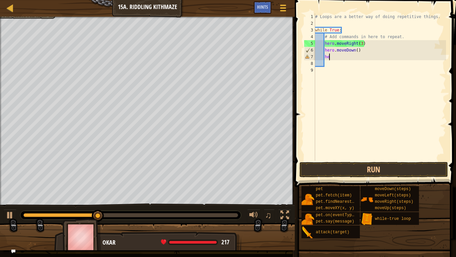
scroll to position [3, 2]
type textarea "h"
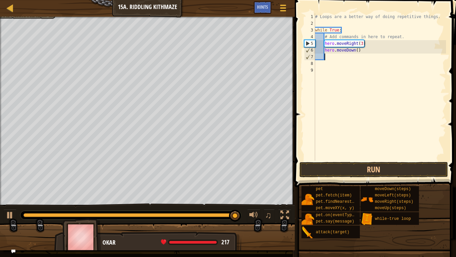
click at [335, 57] on div "# Loops are a better way of doing repetitive things. while True : # Add command…" at bounding box center [380, 93] width 132 height 160
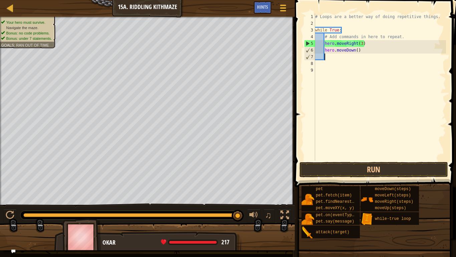
scroll to position [3, 1]
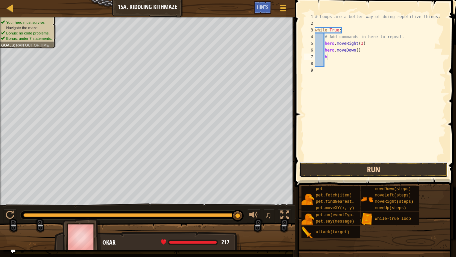
click at [318, 174] on button "Run" at bounding box center [374, 169] width 149 height 15
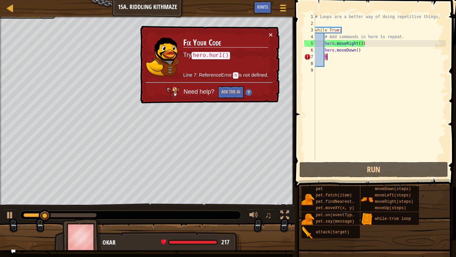
scroll to position [3, 2]
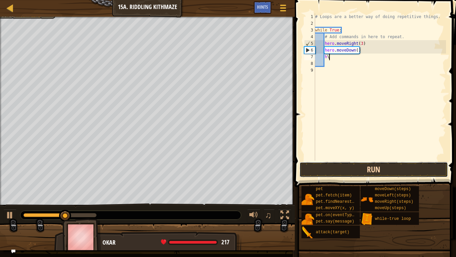
click at [300, 175] on button "Run" at bounding box center [374, 169] width 149 height 15
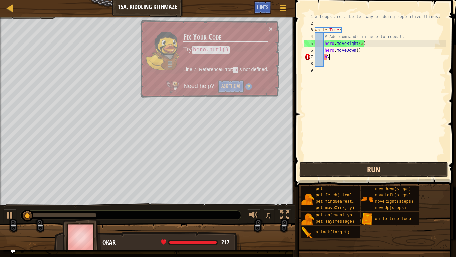
type textarea "h"
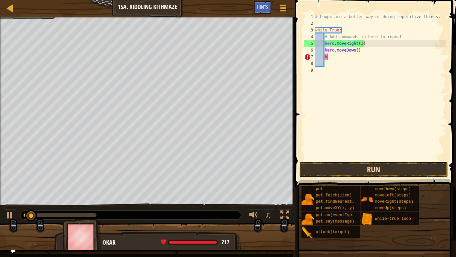
scroll to position [3, 1]
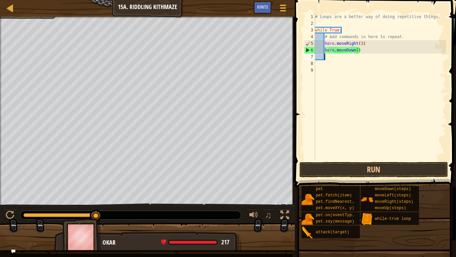
click at [361, 42] on div "# Loops are a better way of doing repetitive things. while True : # Add command…" at bounding box center [380, 93] width 132 height 160
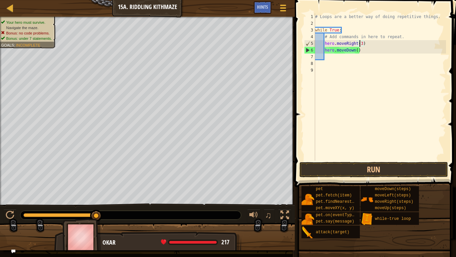
click at [364, 44] on div "# Loops are a better way of doing repetitive things. while True : # Add command…" at bounding box center [380, 93] width 132 height 160
click at [362, 43] on div "# Loops are a better way of doing repetitive things. while True : # Add command…" at bounding box center [380, 93] width 132 height 160
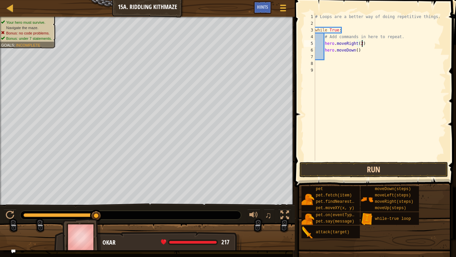
type textarea "hero.moveRight(2)"
click at [326, 162] on button "Run" at bounding box center [374, 169] width 149 height 15
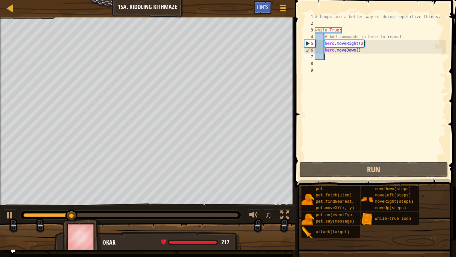
click at [337, 59] on div "# Loops are a better way of doing repetitive things. while True : # Add command…" at bounding box center [380, 93] width 132 height 160
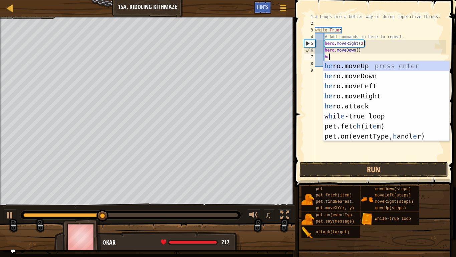
type textarea "her"
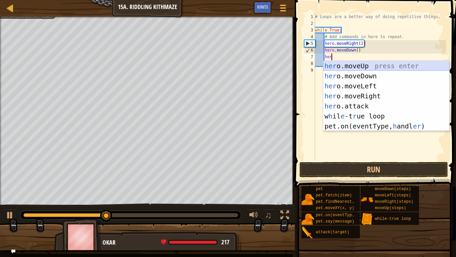
click at [351, 63] on div "her o.moveUp press enter her o.moveDown press enter her o.moveLeft press enter …" at bounding box center [386, 106] width 126 height 90
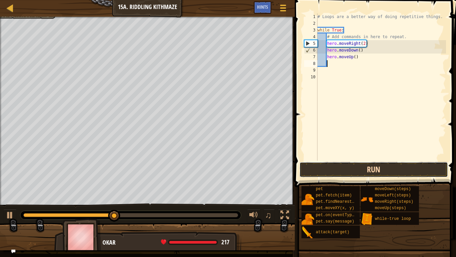
click at [331, 162] on button "Run" at bounding box center [374, 169] width 149 height 15
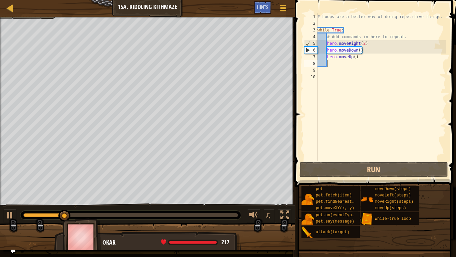
click at [356, 57] on div "# Loops are a better way of doing repetitive things. while True : # Add command…" at bounding box center [381, 93] width 130 height 160
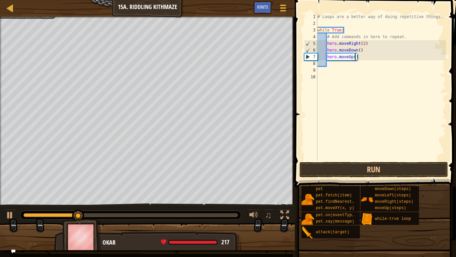
scroll to position [3, 6]
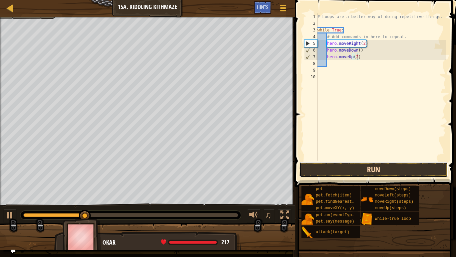
click at [352, 172] on button "Run" at bounding box center [374, 169] width 149 height 15
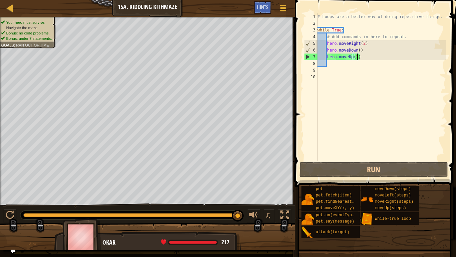
click at [363, 54] on div "# Loops are a better way of doing repetitive things. while True : # Add command…" at bounding box center [381, 93] width 130 height 160
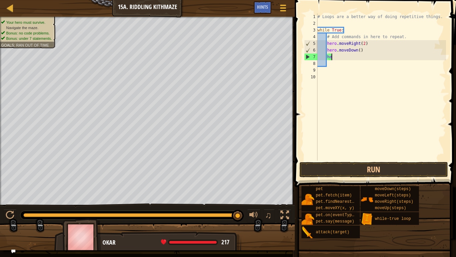
type textarea "h"
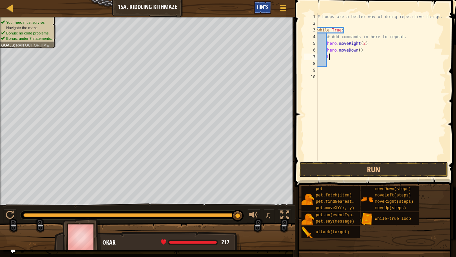
click at [260, 6] on span "Hints" at bounding box center [262, 7] width 11 height 6
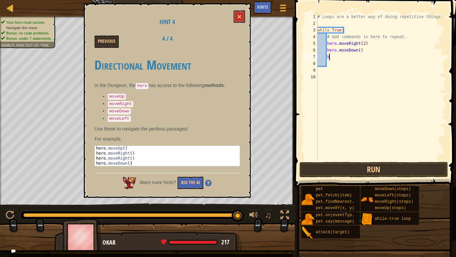
click at [210, 180] on img at bounding box center [208, 182] width 7 height 7
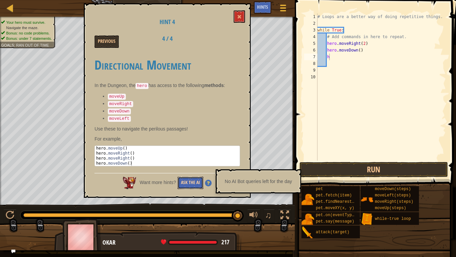
click at [193, 179] on button "Ask the AI" at bounding box center [191, 182] width 26 height 12
click at [242, 17] on span at bounding box center [239, 16] width 5 height 5
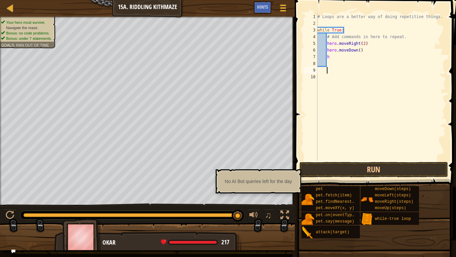
click at [339, 69] on div "# Loops are a better way of doing repetitive things. while True : # Add command…" at bounding box center [381, 93] width 130 height 160
click at [333, 60] on div "# Loops are a better way of doing repetitive things. while True : # Add command…" at bounding box center [381, 93] width 130 height 160
click at [334, 54] on div "# Loops are a better way of doing repetitive things. while True : # Add command…" at bounding box center [381, 93] width 130 height 160
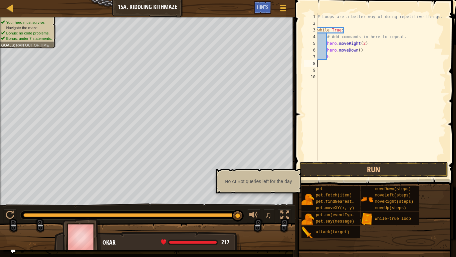
type textarea "h"
click at [346, 166] on button "Run" at bounding box center [374, 169] width 149 height 15
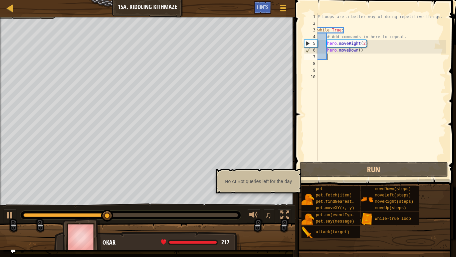
click at [366, 46] on div "# Loops are a better way of doing repetitive things. while True : # Add command…" at bounding box center [381, 93] width 130 height 160
click at [330, 38] on div "# Loops are a better way of doing repetitive things. while True : # Add command…" at bounding box center [381, 93] width 130 height 160
click at [369, 43] on div "# Loops are a better way of doing repetitive things. while True : # Add command…" at bounding box center [381, 93] width 130 height 160
type textarea "hero.moveRight(2)"
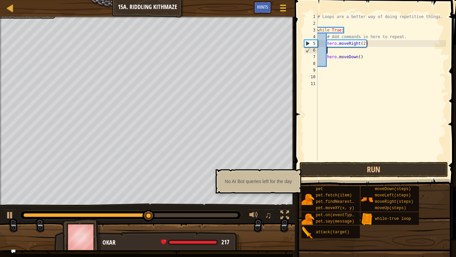
click at [356, 38] on div "# Loops are a better way of doing repetitive things. while True : # Add command…" at bounding box center [381, 93] width 130 height 160
type textarea "# Add commands in here to repeat."
click at [405, 36] on div "# Loops are a better way of doing repetitive things. while True : # Add command…" at bounding box center [381, 93] width 130 height 160
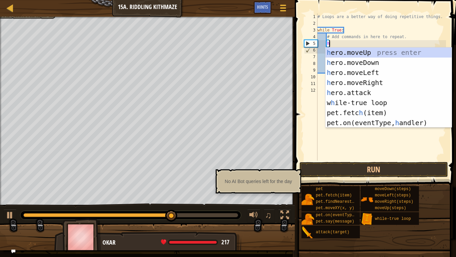
type textarea "he"
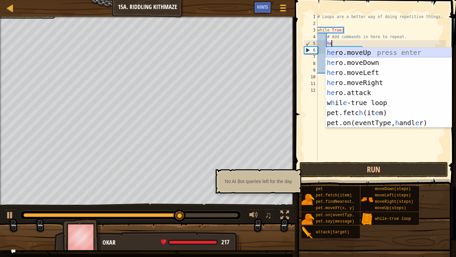
click at [371, 53] on div "he ro.moveUp press enter he ro.moveDown press enter he ro.moveLeft press enter …" at bounding box center [389, 97] width 126 height 100
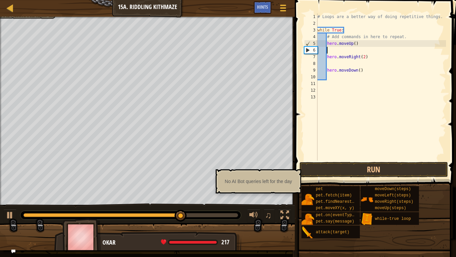
scroll to position [3, 1]
click at [341, 169] on button "Run" at bounding box center [374, 169] width 149 height 15
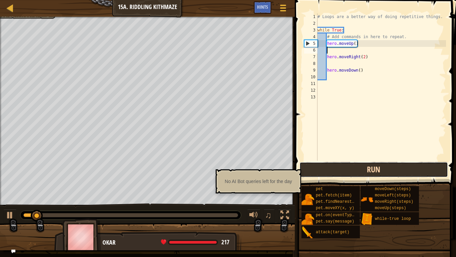
click at [341, 169] on button "Run" at bounding box center [374, 169] width 149 height 15
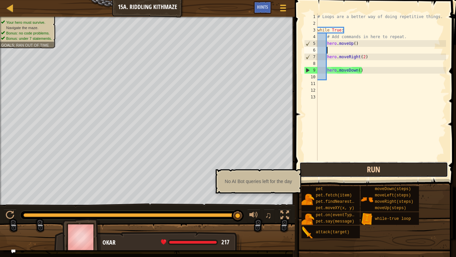
click at [310, 175] on button "Run" at bounding box center [374, 169] width 149 height 15
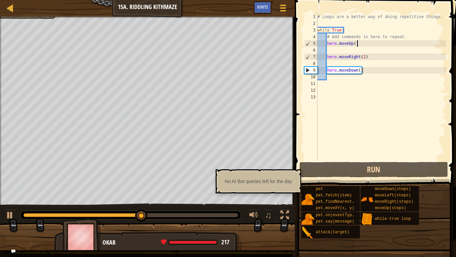
click at [357, 43] on div "# Loops are a better way of doing repetitive things. while True : # Add command…" at bounding box center [381, 93] width 130 height 160
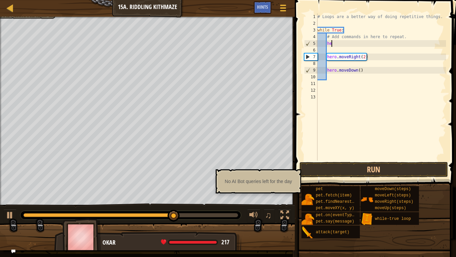
type textarea "h"
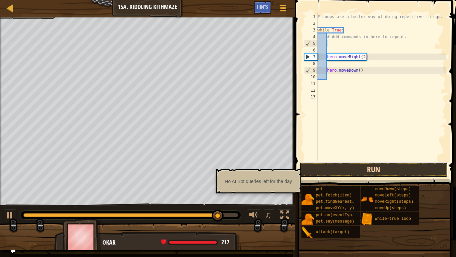
click at [382, 169] on button "Run" at bounding box center [374, 169] width 149 height 15
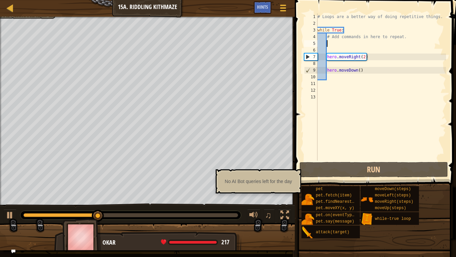
click at [344, 77] on div "# Loops are a better way of doing repetitive things. while True : # Add command…" at bounding box center [381, 93] width 130 height 160
type textarea "h"
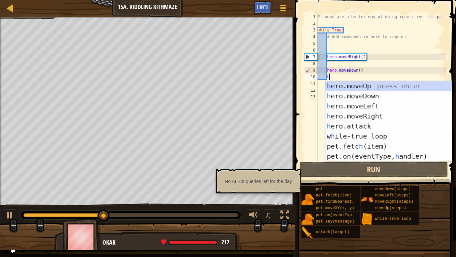
scroll to position [3, 1]
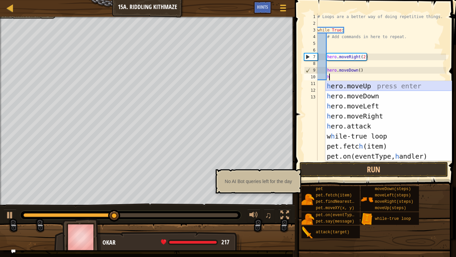
click at [353, 86] on div "h ero.moveUp press enter h ero.moveDown press enter h ero.moveLeft press enter …" at bounding box center [389, 131] width 126 height 100
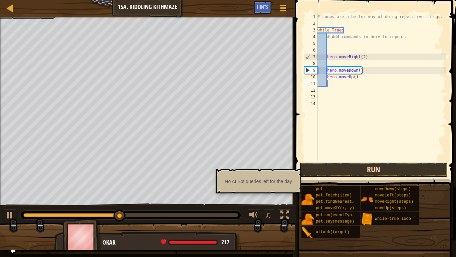
click at [344, 170] on button "Run" at bounding box center [374, 169] width 149 height 15
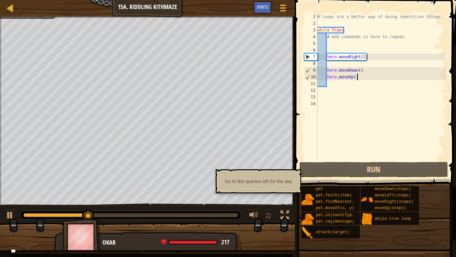
click at [360, 75] on div "# Loops are a better way of doing repetitive things. while True : # Add command…" at bounding box center [381, 93] width 130 height 160
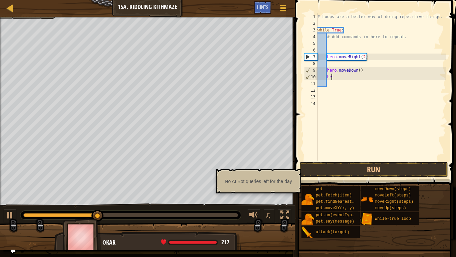
type textarea "h"
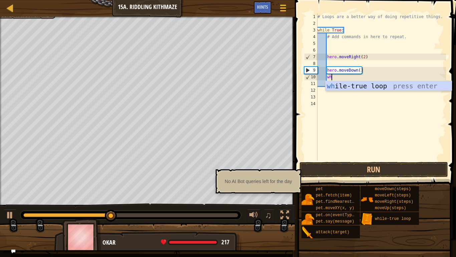
type textarea "whi"
click at [382, 87] on div "whi le-true loop press enter" at bounding box center [389, 96] width 126 height 30
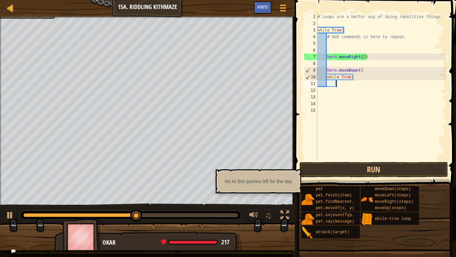
click at [333, 84] on div "# Loops are a better way of doing repetitive things. while True : # Add command…" at bounding box center [381, 93] width 130 height 160
click at [329, 82] on div "# Loops are a better way of doing repetitive things. while True : # Add command…" at bounding box center [381, 93] width 130 height 160
click at [327, 84] on div "# Loops are a better way of doing repetitive things. while True : # Add command…" at bounding box center [381, 93] width 130 height 160
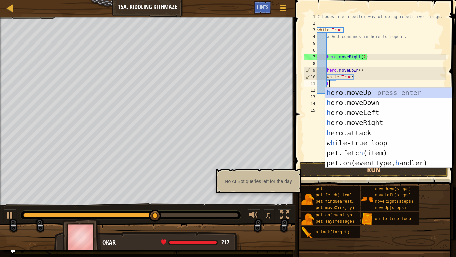
type textarea "he"
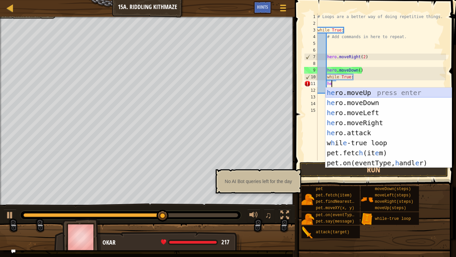
click at [357, 91] on div "he ro.moveUp press enter he ro.moveDown press enter he ro.moveLeft press enter …" at bounding box center [389, 138] width 126 height 100
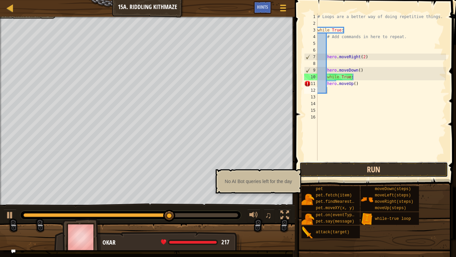
click at [364, 169] on button "Run" at bounding box center [374, 169] width 149 height 15
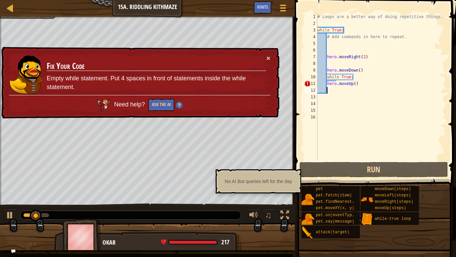
click at [367, 85] on div "# Loops are a better way of doing repetitive things. while True : # Add command…" at bounding box center [381, 93] width 130 height 160
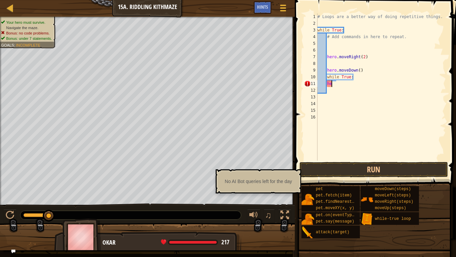
type textarea "h"
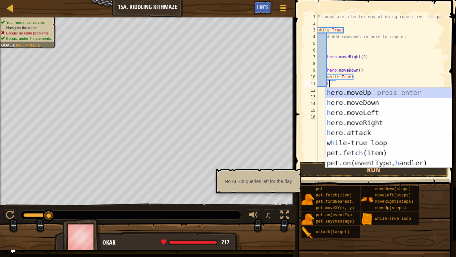
scroll to position [3, 1]
click at [352, 91] on div "h ero.moveUp press enter h ero.moveDown press enter h ero.moveLeft press enter …" at bounding box center [389, 138] width 126 height 100
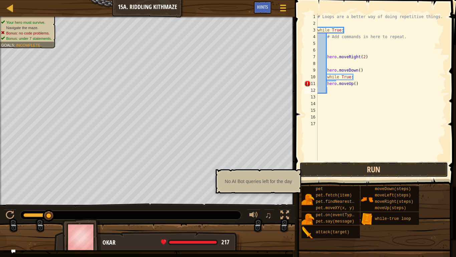
click at [353, 170] on button "Run" at bounding box center [374, 169] width 149 height 15
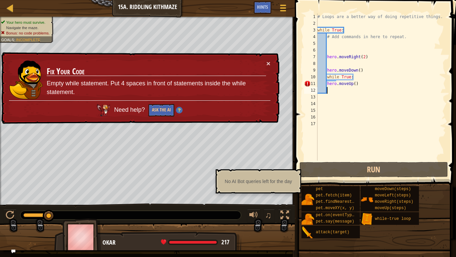
click at [326, 82] on div "# Loops are a better way of doing repetitive things. while True : # Add command…" at bounding box center [381, 93] width 130 height 160
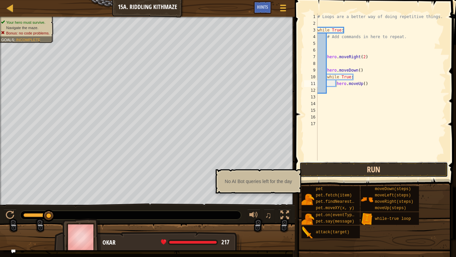
click at [356, 169] on button "Run" at bounding box center [374, 169] width 149 height 15
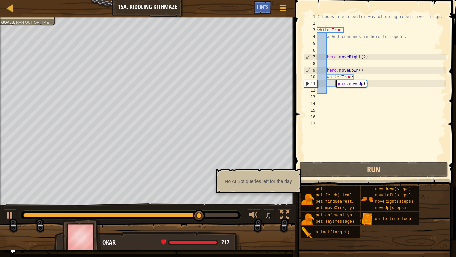
click at [370, 80] on div "# Loops are a better way of doing repetitive things. while True : # Add command…" at bounding box center [381, 93] width 130 height 160
click at [370, 86] on div "# Loops are a better way of doing repetitive things. while True : # Add command…" at bounding box center [381, 93] width 130 height 160
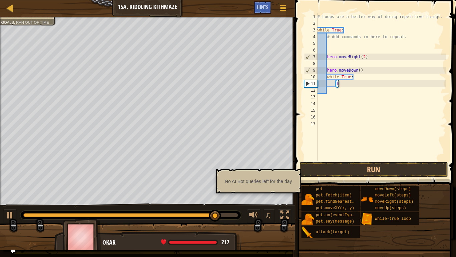
type textarea "h"
type textarea "w"
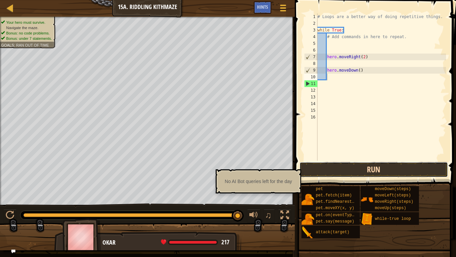
click at [366, 166] on button "Run" at bounding box center [374, 169] width 149 height 15
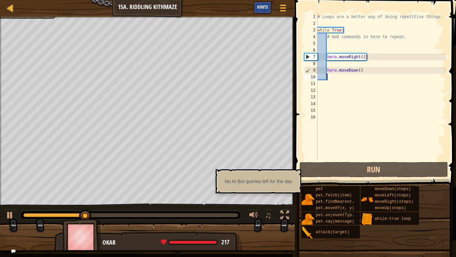
click at [261, 7] on span "Hints" at bounding box center [262, 7] width 11 height 6
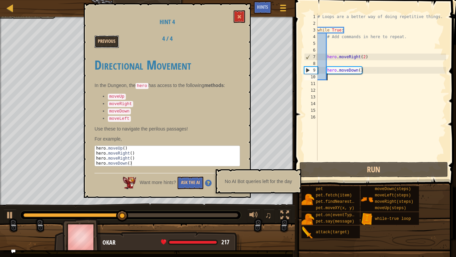
click at [109, 45] on button "Previous" at bounding box center [107, 41] width 24 height 12
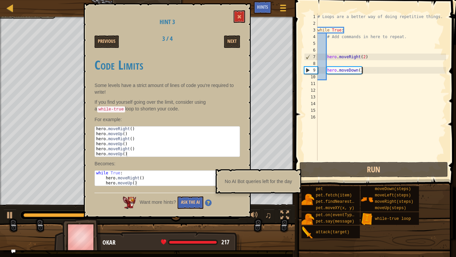
click at [368, 71] on div "# Loops are a better way of doing repetitive things. while True : # Add command…" at bounding box center [381, 93] width 130 height 160
click at [359, 69] on div "# Loops are a better way of doing repetitive things. while True : # Add command…" at bounding box center [381, 93] width 130 height 160
click at [364, 71] on div "# Loops are a better way of doing repetitive things. while True : # Add command…" at bounding box center [381, 93] width 130 height 160
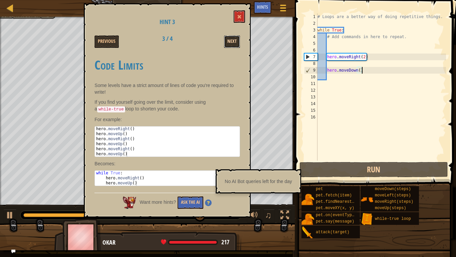
click at [227, 45] on button "Next" at bounding box center [232, 41] width 16 height 12
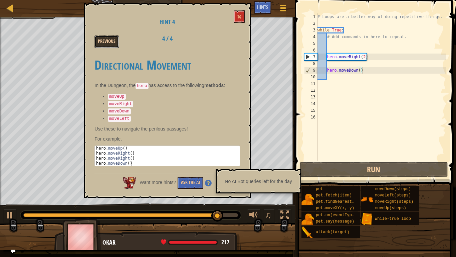
click at [116, 41] on button "Previous" at bounding box center [107, 41] width 24 height 12
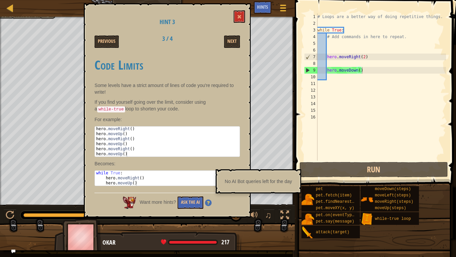
click at [361, 72] on div "# Loops are a better way of doing repetitive things. while True : # Add command…" at bounding box center [381, 93] width 130 height 160
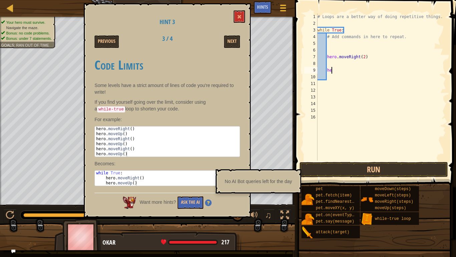
type textarea "h"
type textarea "he"
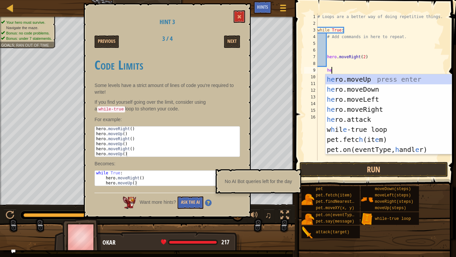
click at [332, 64] on div "# Loops are a better way of doing repetitive things. while True : # Add command…" at bounding box center [381, 93] width 130 height 160
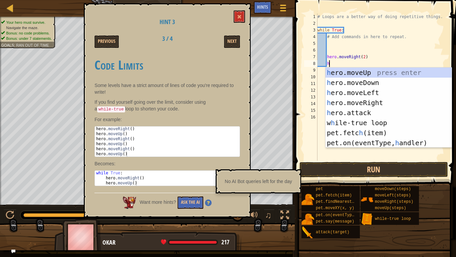
type textarea "he"
click at [364, 73] on div "he ro.moveUp press enter he ro.moveDown press enter he ro.moveLeft press enter …" at bounding box center [389, 117] width 126 height 100
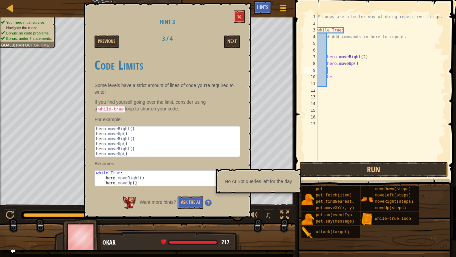
click at [332, 78] on div "# Loops are a better way of doing repetitive things. while True : # Add command…" at bounding box center [381, 93] width 130 height 160
type textarea "h"
click at [374, 166] on button "Run" at bounding box center [374, 169] width 149 height 15
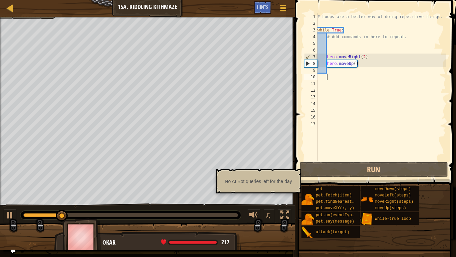
click at [336, 67] on div "# Loops are a better way of doing repetitive things. while True : # Add command…" at bounding box center [381, 93] width 130 height 160
type textarea "he"
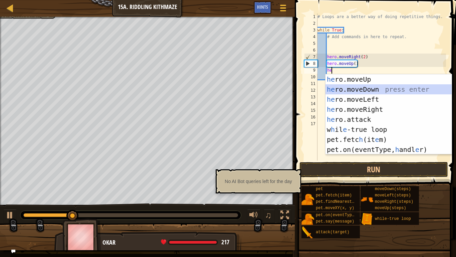
click at [361, 87] on div "he ro.moveUp press enter he ro.moveDown press enter he ro.moveLeft press enter …" at bounding box center [389, 124] width 126 height 100
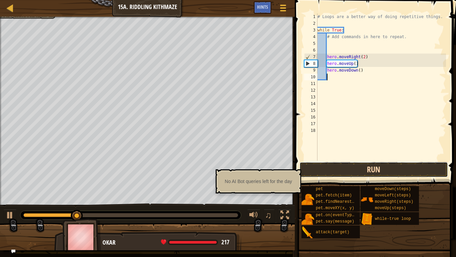
click at [315, 168] on button "Run" at bounding box center [374, 169] width 149 height 15
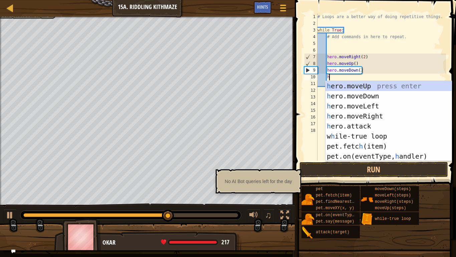
type textarea "he"
click at [363, 106] on div "he ro.moveUp press enter he ro.moveDown press enter he ro.moveLeft press enter …" at bounding box center [389, 131] width 126 height 100
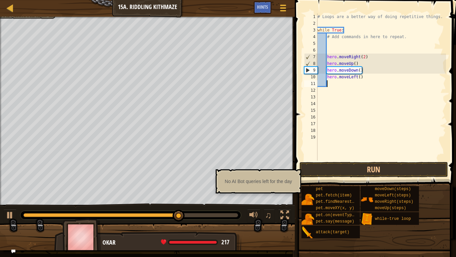
scroll to position [3, 1]
click at [364, 77] on div "# Loops are a better way of doing repetitive things. while True : # Add command…" at bounding box center [381, 93] width 130 height 160
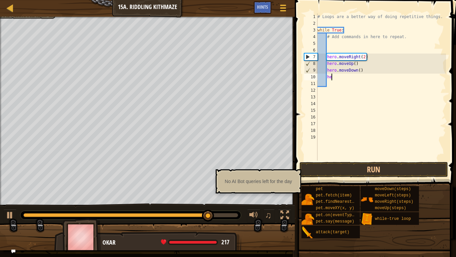
type textarea "h"
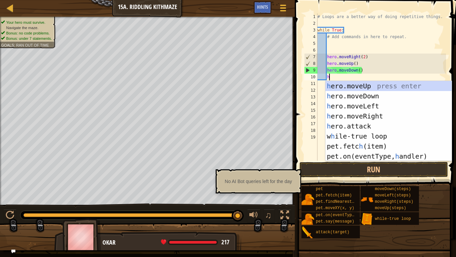
type textarea "he"
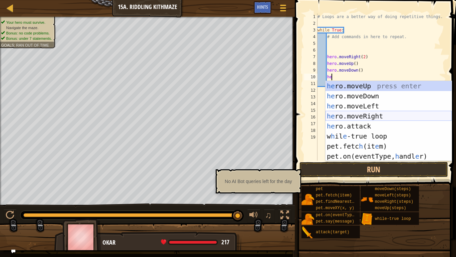
click at [363, 115] on div "he ro.moveUp press enter he ro.moveDown press enter he ro.moveLeft press enter …" at bounding box center [389, 131] width 126 height 100
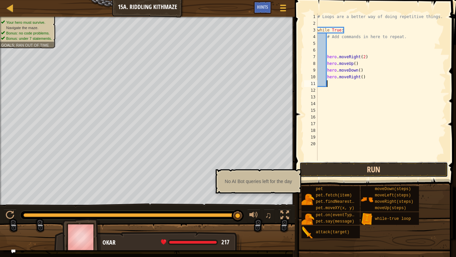
click at [369, 167] on button "Run" at bounding box center [374, 169] width 149 height 15
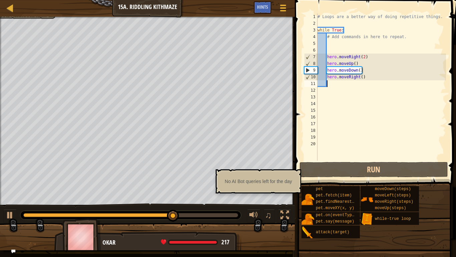
click at [359, 70] on div "# Loops are a better way of doing repetitive things. while True : # Add command…" at bounding box center [381, 93] width 130 height 160
click at [362, 71] on div "# Loops are a better way of doing repetitive things. while True : # Add command…" at bounding box center [381, 93] width 130 height 160
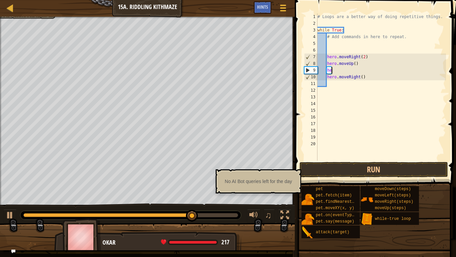
type textarea "h"
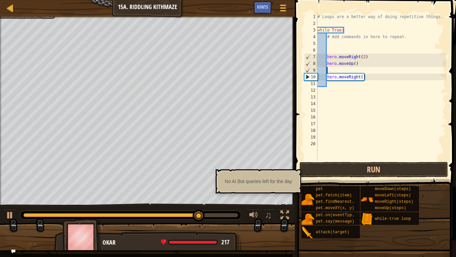
click at [367, 76] on div "# Loops are a better way of doing repetitive things. while True : # Add command…" at bounding box center [381, 93] width 130 height 160
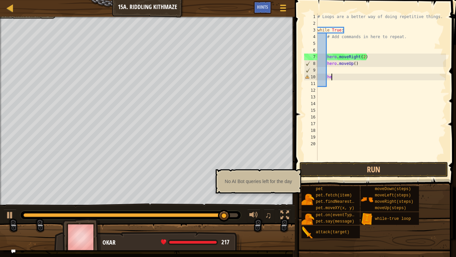
type textarea "h"
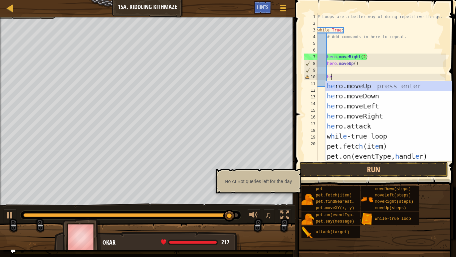
type textarea "her"
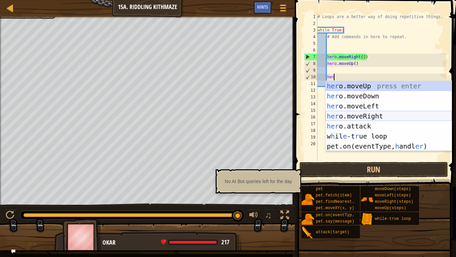
click at [364, 114] on div "her o.moveUp press enter her o.moveDown press enter her o.moveLeft press enter …" at bounding box center [389, 126] width 126 height 90
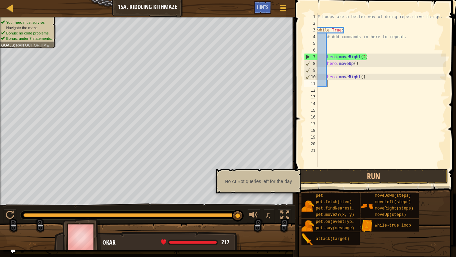
scroll to position [3, 1]
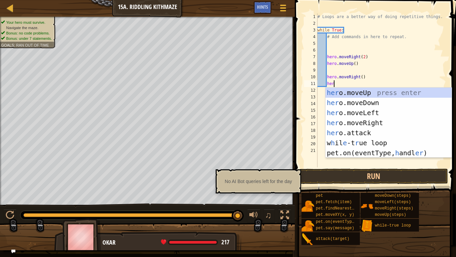
type textarea "hero"
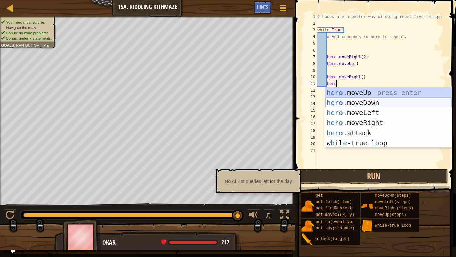
click at [341, 102] on div "hero .moveUp press enter hero .moveDown press enter hero .moveLeft press enter …" at bounding box center [389, 128] width 126 height 80
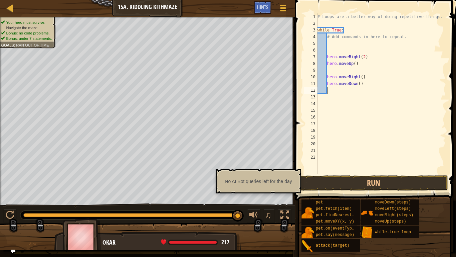
scroll to position [3, 1]
click at [332, 182] on button "Run" at bounding box center [374, 182] width 149 height 15
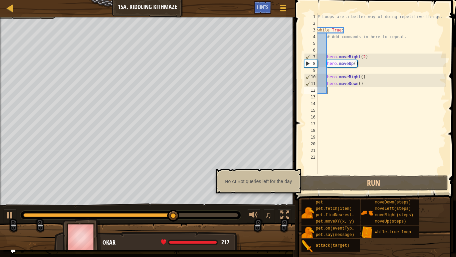
scroll to position [3, 1]
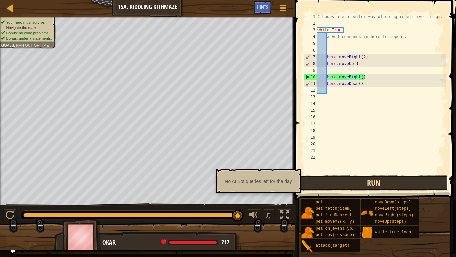
click at [344, 184] on button "Run" at bounding box center [374, 182] width 149 height 15
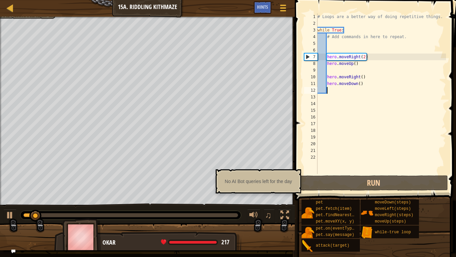
click at [365, 55] on div "# Loops are a better way of doing repetitive things. while True : # Add command…" at bounding box center [381, 100] width 130 height 174
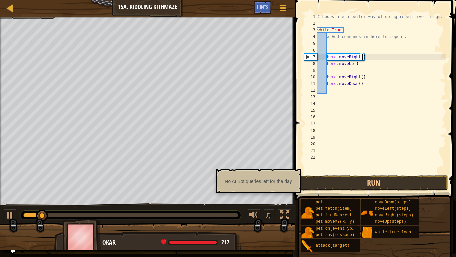
scroll to position [3, 7]
click at [363, 178] on button "Run" at bounding box center [374, 182] width 149 height 15
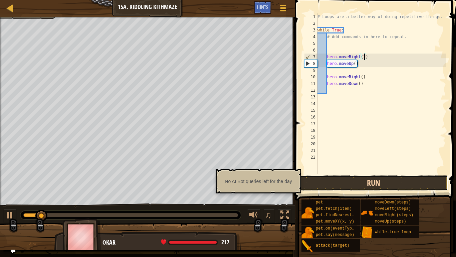
click at [357, 179] on button "Run" at bounding box center [374, 182] width 149 height 15
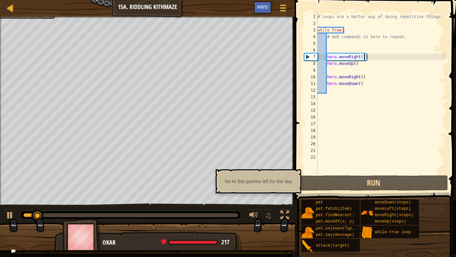
click at [365, 78] on div "# Loops are a better way of doing repetitive things. while True : # Add command…" at bounding box center [381, 100] width 130 height 174
click at [360, 84] on div "# Loops are a better way of doing repetitive things. while True : # Add command…" at bounding box center [381, 100] width 130 height 174
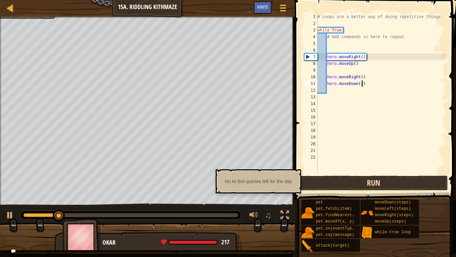
click at [347, 185] on button "Run" at bounding box center [374, 182] width 149 height 15
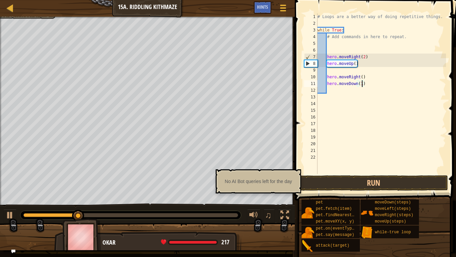
click at [362, 77] on div "# Loops are a better way of doing repetitive things. while True : # Add command…" at bounding box center [381, 100] width 130 height 174
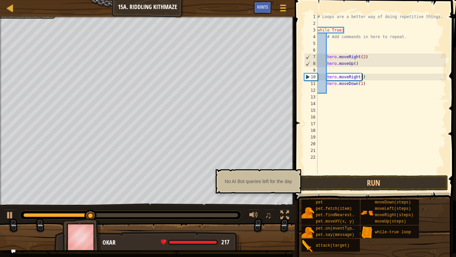
scroll to position [3, 7]
click at [325, 178] on button "Run" at bounding box center [374, 182] width 149 height 15
click at [355, 63] on div "# Loops are a better way of doing repetitive things. while True : # Add command…" at bounding box center [381, 100] width 130 height 174
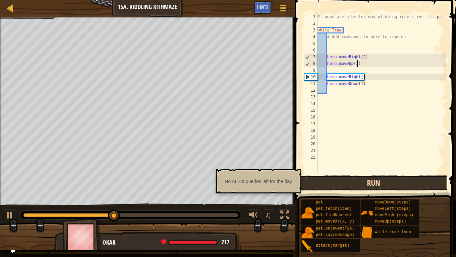
click at [375, 175] on button "Run" at bounding box center [374, 182] width 149 height 15
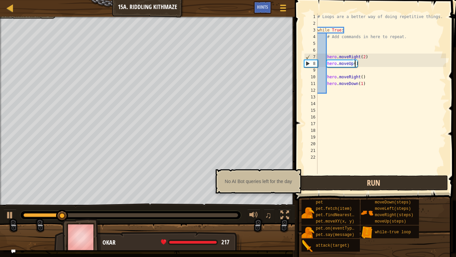
type textarea "hero.moveUp()"
click at [378, 178] on button "Run" at bounding box center [374, 182] width 149 height 15
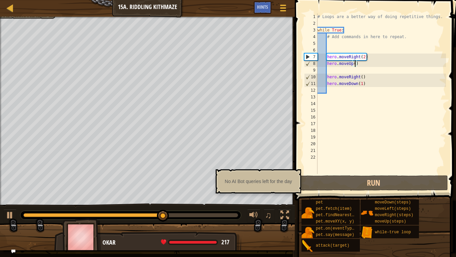
click at [84, 234] on img at bounding box center [81, 236] width 39 height 37
click at [209, 231] on div at bounding box center [147, 239] width 295 height 33
click at [287, 12] on div at bounding box center [283, 8] width 9 height 10
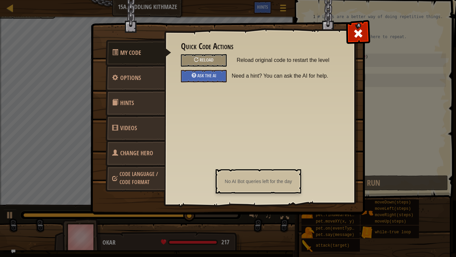
click at [133, 159] on link "Change Hero" at bounding box center [135, 153] width 59 height 26
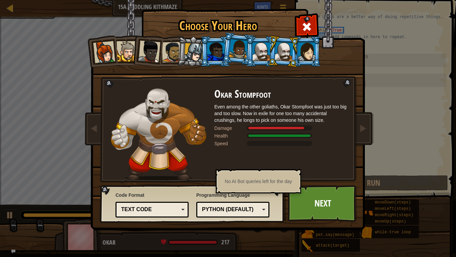
click at [192, 55] on div at bounding box center [193, 52] width 19 height 19
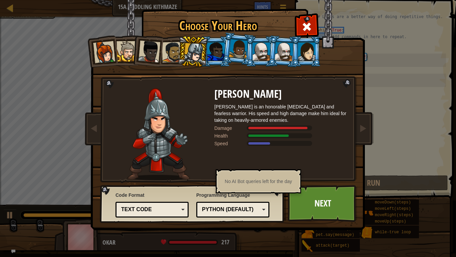
click at [229, 44] on li at bounding box center [238, 48] width 33 height 33
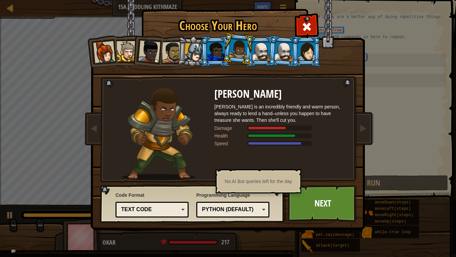
click at [212, 49] on div at bounding box center [216, 51] width 17 height 18
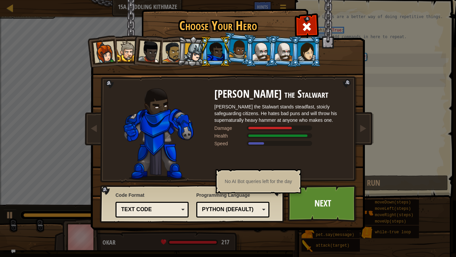
click at [225, 44] on li at bounding box center [215, 51] width 30 height 30
click at [225, 46] on li at bounding box center [215, 51] width 30 height 30
click at [242, 56] on div at bounding box center [238, 49] width 19 height 20
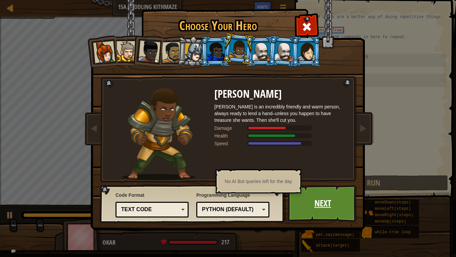
click at [303, 203] on link "Next" at bounding box center [323, 203] width 70 height 37
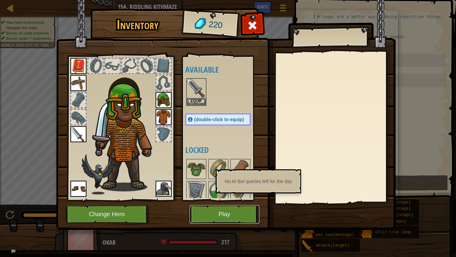
click at [204, 212] on button "Play" at bounding box center [225, 214] width 70 height 18
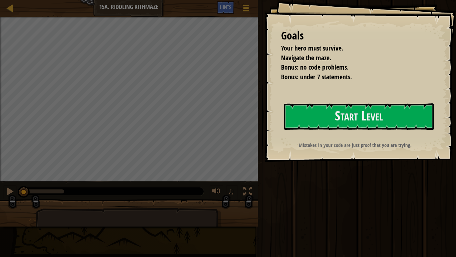
click at [337, 143] on strong "Mistakes in your code are just proof that you are trying." at bounding box center [355, 144] width 113 height 7
click at [327, 107] on button "Start Level" at bounding box center [359, 116] width 150 height 26
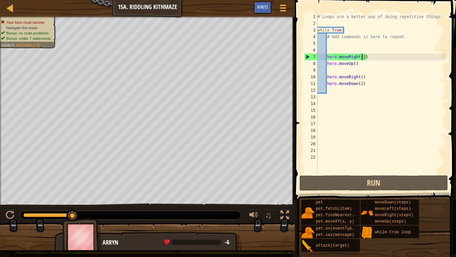
click at [363, 57] on div "# Loops are a better way of doing repetitive things. while True : # Add command…" at bounding box center [381, 100] width 130 height 174
click at [367, 58] on div "# Loops are a better way of doing repetitive things. while True : # Add command…" at bounding box center [381, 100] width 130 height 174
click at [365, 56] on div "# Loops are a better way of doing repetitive things. while True : # Add command…" at bounding box center [381, 100] width 130 height 174
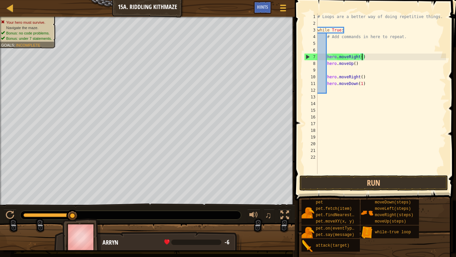
scroll to position [3, 7]
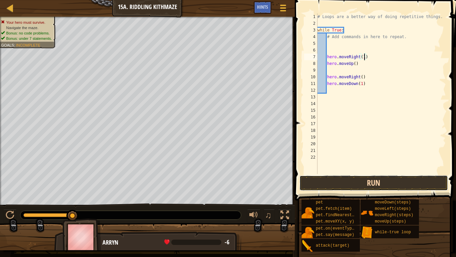
click at [376, 186] on button "Run" at bounding box center [374, 182] width 149 height 15
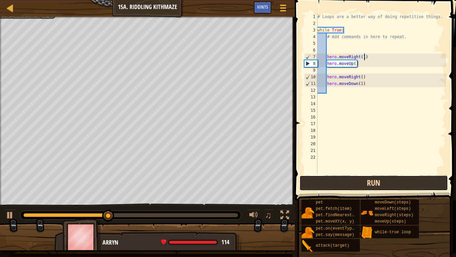
click at [376, 186] on button "Run" at bounding box center [374, 182] width 149 height 15
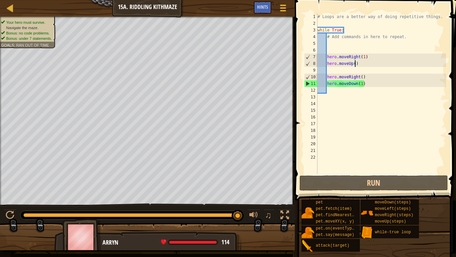
click at [356, 63] on div "# Loops are a better way of doing repetitive things. while True : # Add command…" at bounding box center [381, 100] width 130 height 174
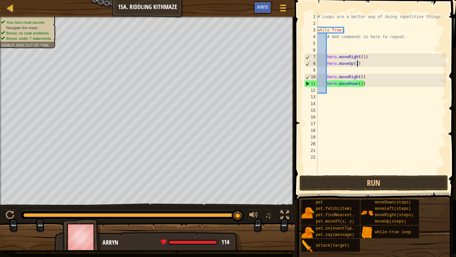
scroll to position [3, 6]
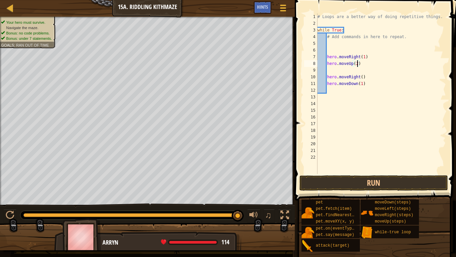
click at [320, 174] on span at bounding box center [376, 91] width 167 height 220
click at [323, 175] on button "Run" at bounding box center [374, 182] width 149 height 15
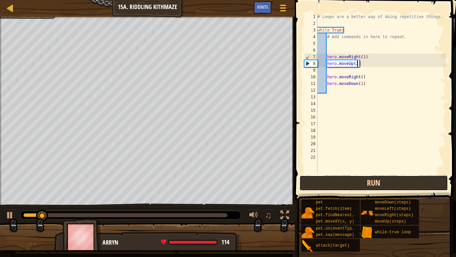
click at [326, 176] on button "Run" at bounding box center [374, 182] width 149 height 15
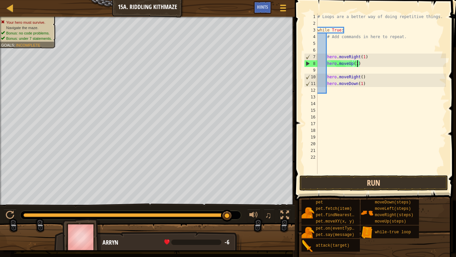
type textarea "hero.moveUp(1)"
click at [335, 180] on button "Run" at bounding box center [374, 182] width 149 height 15
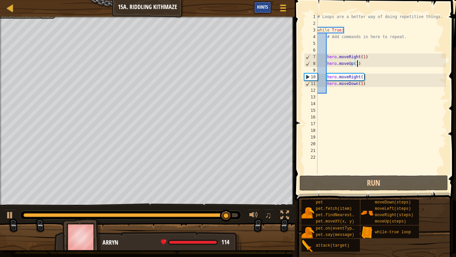
click at [256, 13] on div "Hints" at bounding box center [263, 7] width 18 height 12
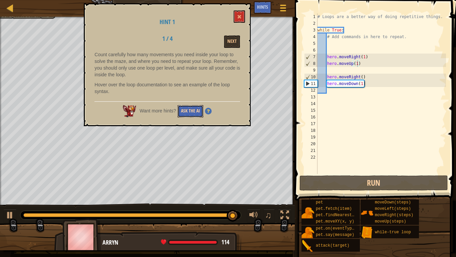
click at [191, 116] on button "Ask the AI" at bounding box center [191, 111] width 26 height 12
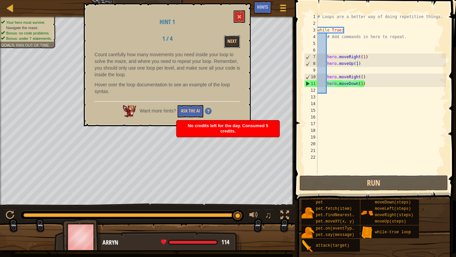
click at [229, 35] on button "Next" at bounding box center [232, 41] width 16 height 12
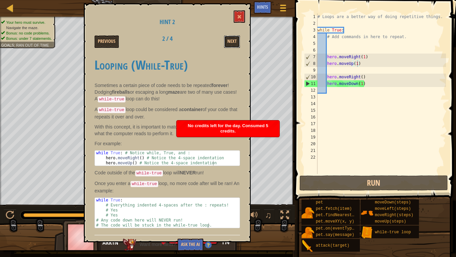
click at [229, 35] on button "Next" at bounding box center [232, 41] width 16 height 12
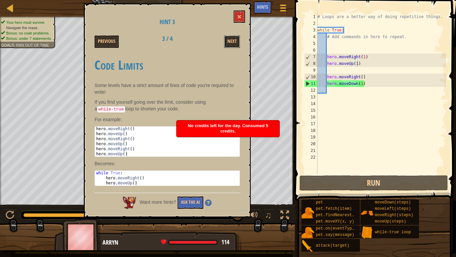
click at [229, 35] on button "Next" at bounding box center [232, 41] width 16 height 12
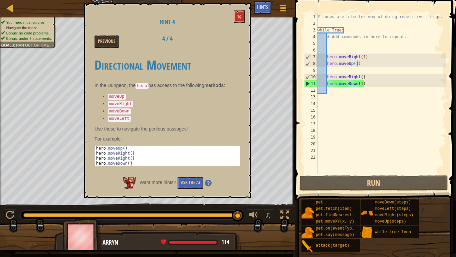
click at [229, 35] on div at bounding box center [219, 35] width 52 height 0
click at [114, 45] on button "Previous" at bounding box center [107, 41] width 24 height 12
